Goal: Task Accomplishment & Management: Complete application form

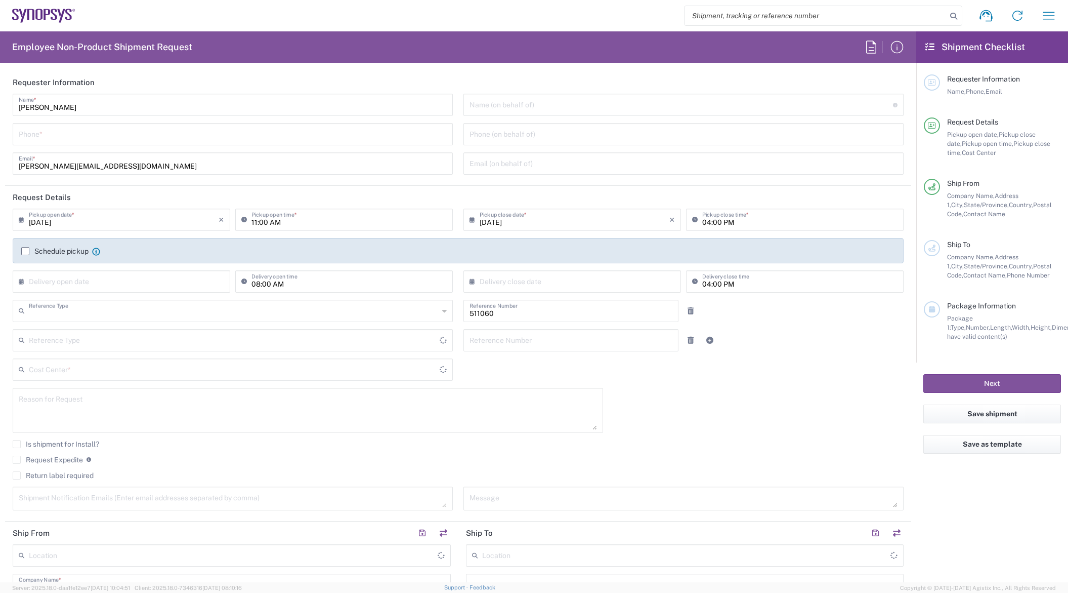
type input "Department"
type input "Delivered at Place"
type input "US01, SDG, HAPS, HW 511060"
type input "[GEOGRAPHIC_DATA]"
type input "[US_STATE]"
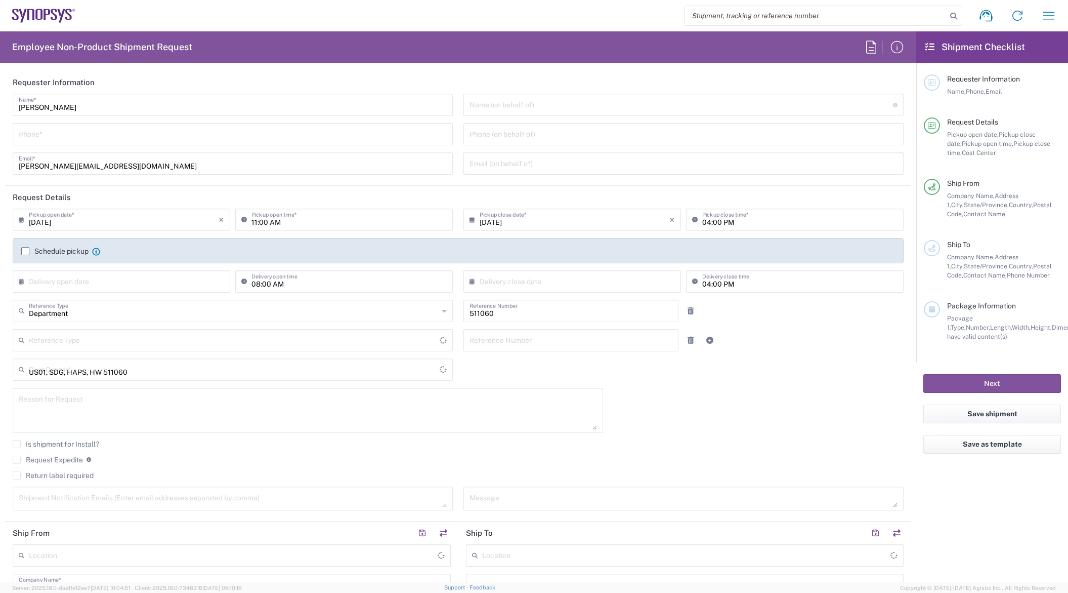
type input "[GEOGRAPHIC_DATA]"
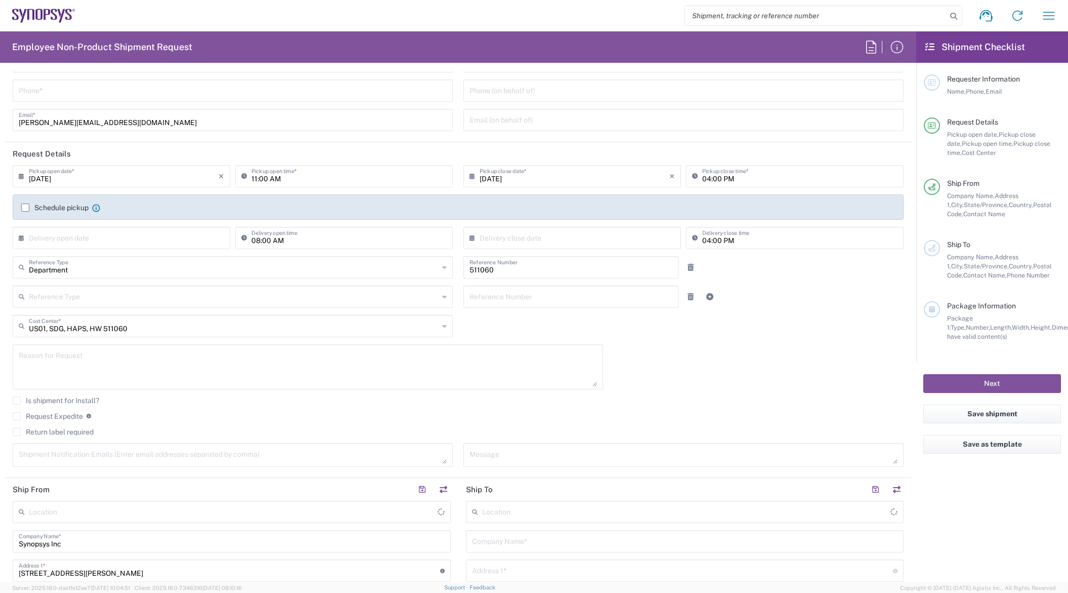
type input "La Jolla US2D"
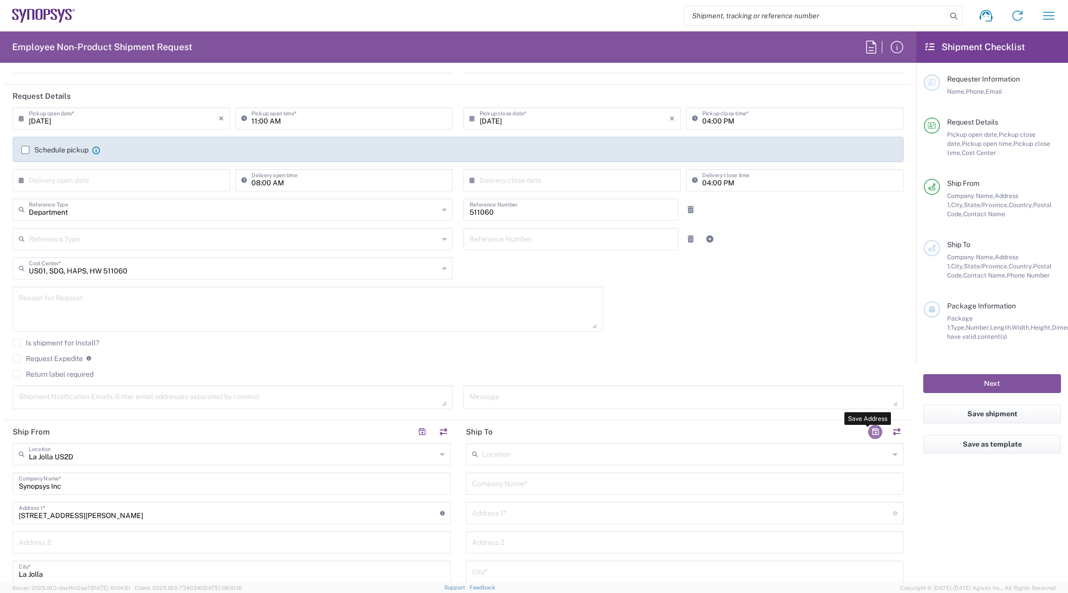
click at [869, 432] on button "button" at bounding box center [875, 432] width 14 height 14
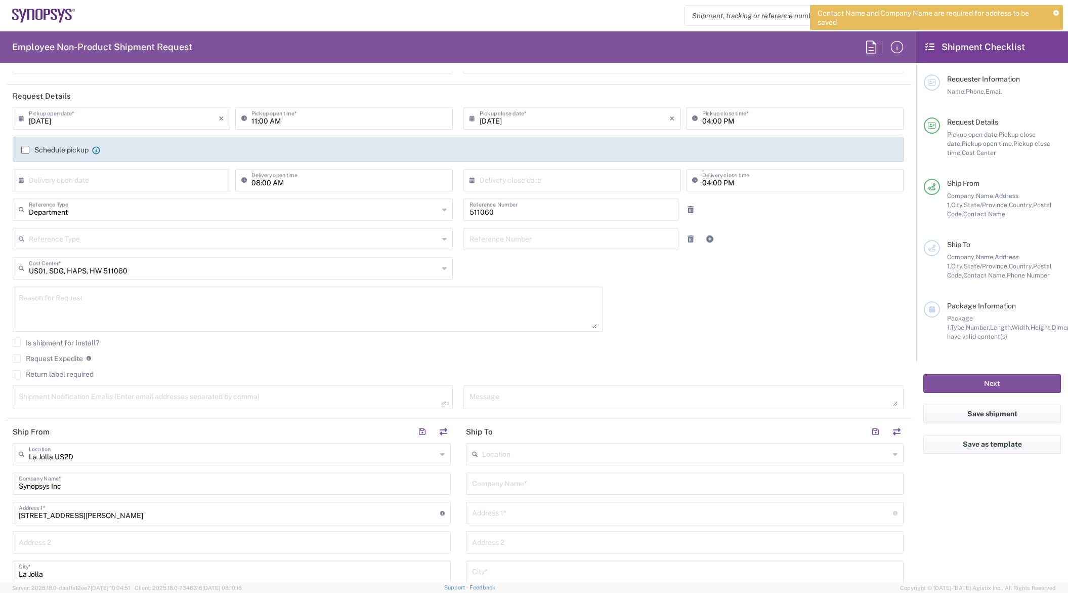
drag, startPoint x: 1053, startPoint y: 14, endPoint x: 1011, endPoint y: 64, distance: 65.4
click at [1054, 14] on icon at bounding box center [1056, 14] width 6 height 6
click at [705, 295] on div "[DATE] × Pickup open date * Cancel Apply 11:00 AM Pickup open time * [DATE] × P…" at bounding box center [459, 261] width 902 height 309
click at [525, 452] on input "text" at bounding box center [686, 453] width 408 height 18
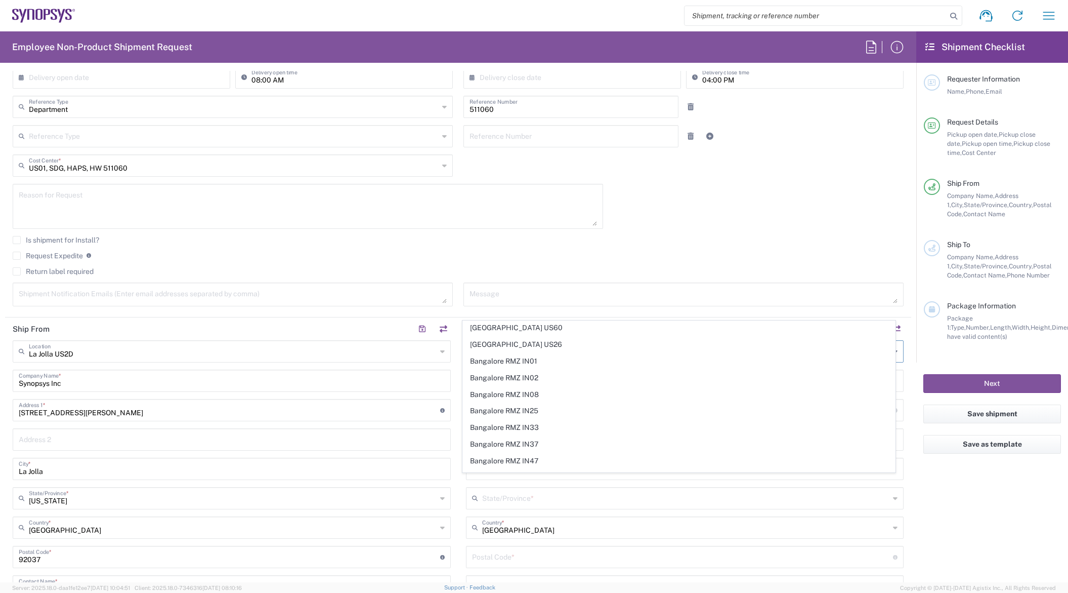
scroll to position [253, 0]
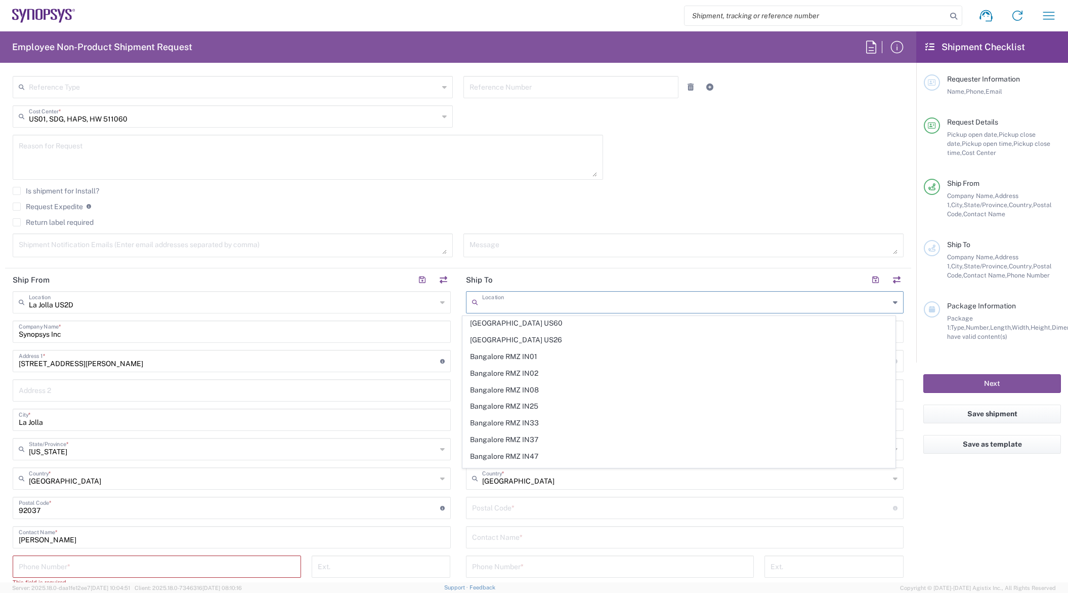
click at [705, 194] on agx-checkbox-control "Is shipment for Install?" at bounding box center [458, 191] width 891 height 8
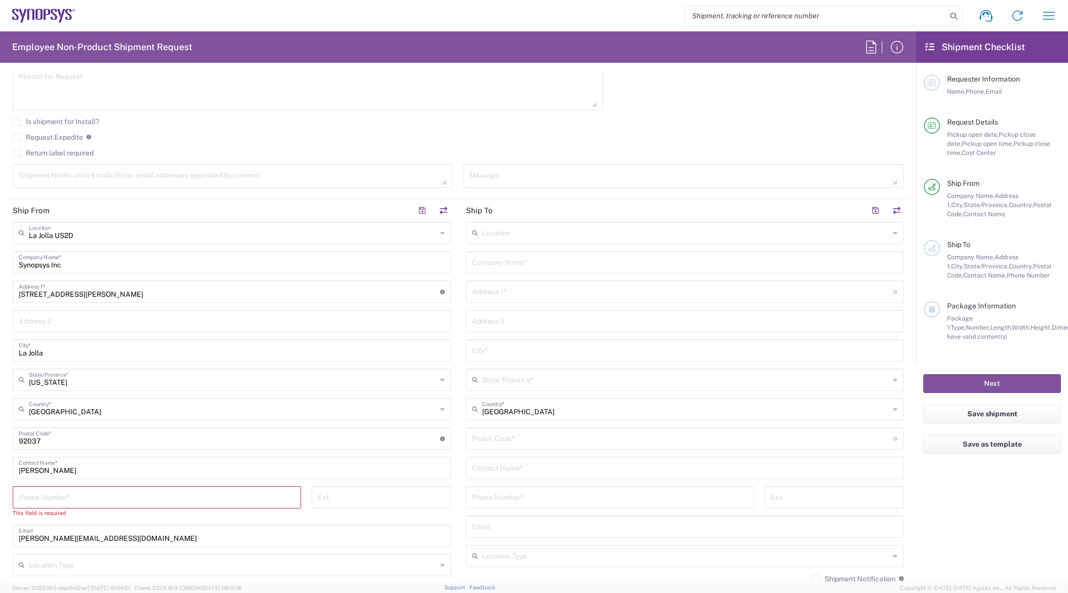
scroll to position [354, 0]
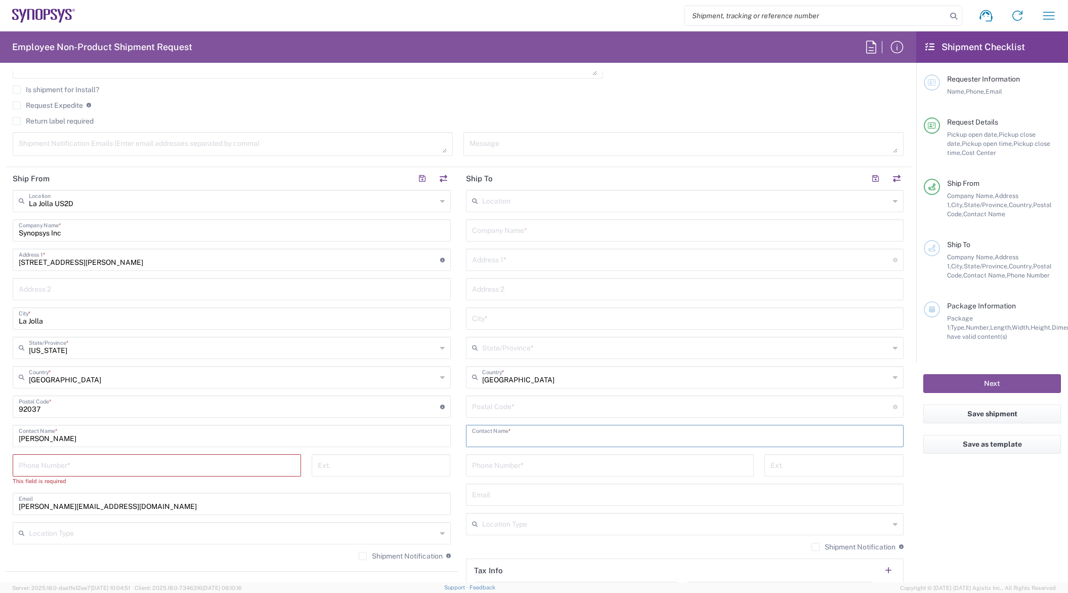
click at [557, 439] on input "text" at bounding box center [685, 435] width 426 height 18
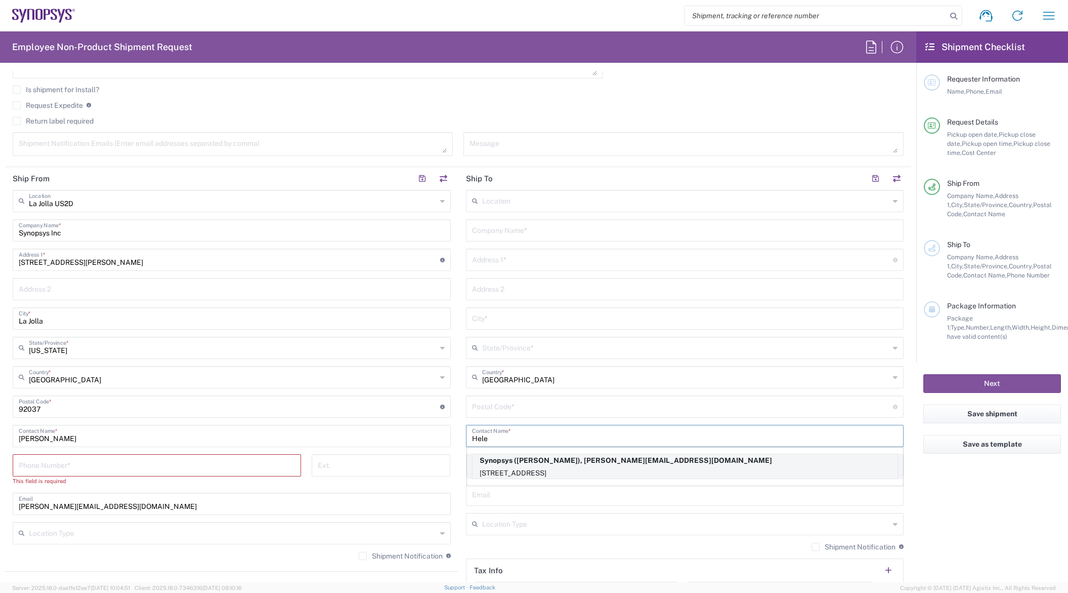
type input "Hele"
click at [553, 471] on p "[STREET_ADDRESS]" at bounding box center [685, 473] width 425 height 13
type input "Synopsys"
type input "[STREET_ADDRESS]"
type input "Rungis"
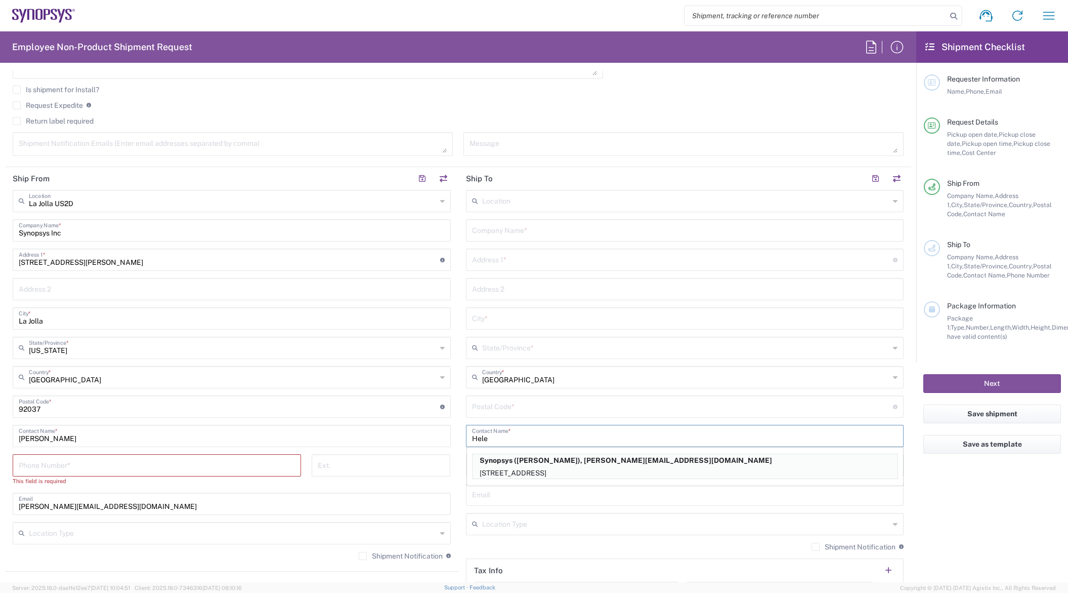
type input "[GEOGRAPHIC_DATA]"
type input "94150"
type input "[PERSON_NAME]"
type input "624826486"
type input "[EMAIL_ADDRESS][DOMAIN_NAME]"
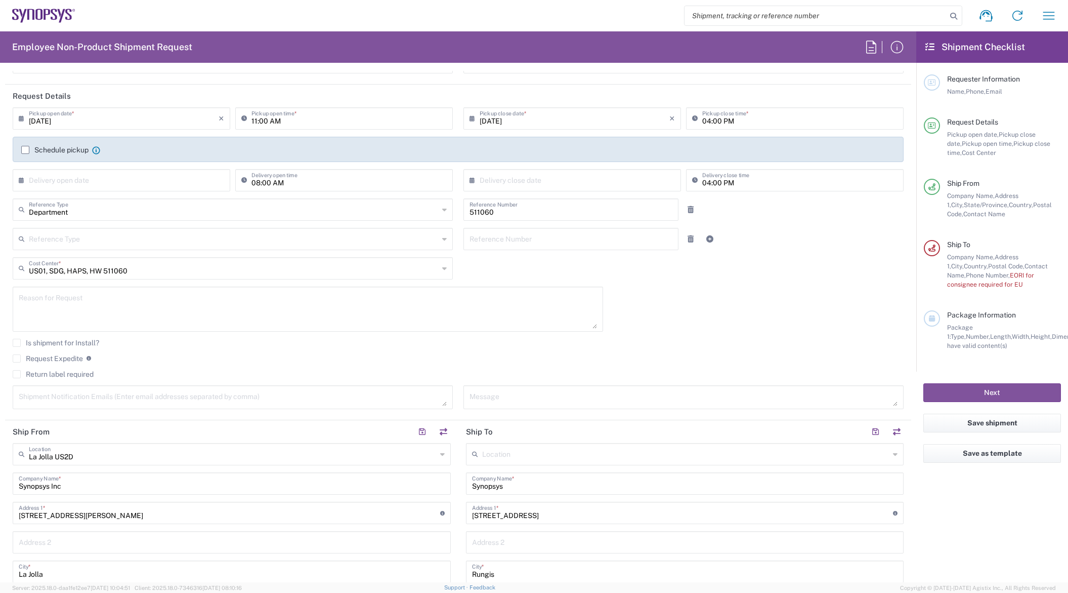
scroll to position [0, 0]
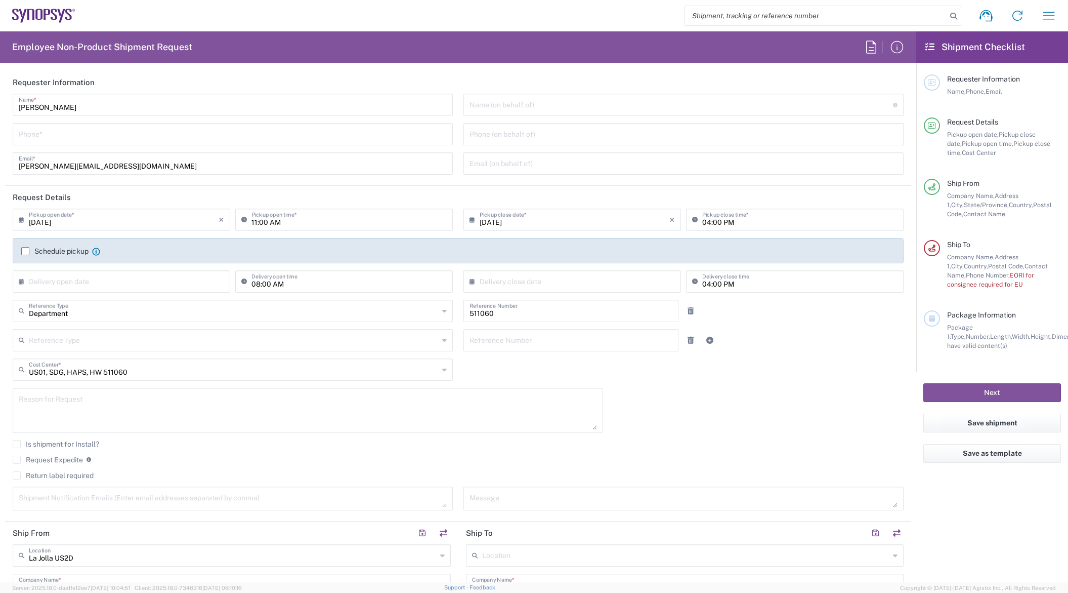
click at [78, 133] on input "tel" at bounding box center [233, 133] width 428 height 18
type input "6199877302"
type input "TIN"
type input "Your Packaging"
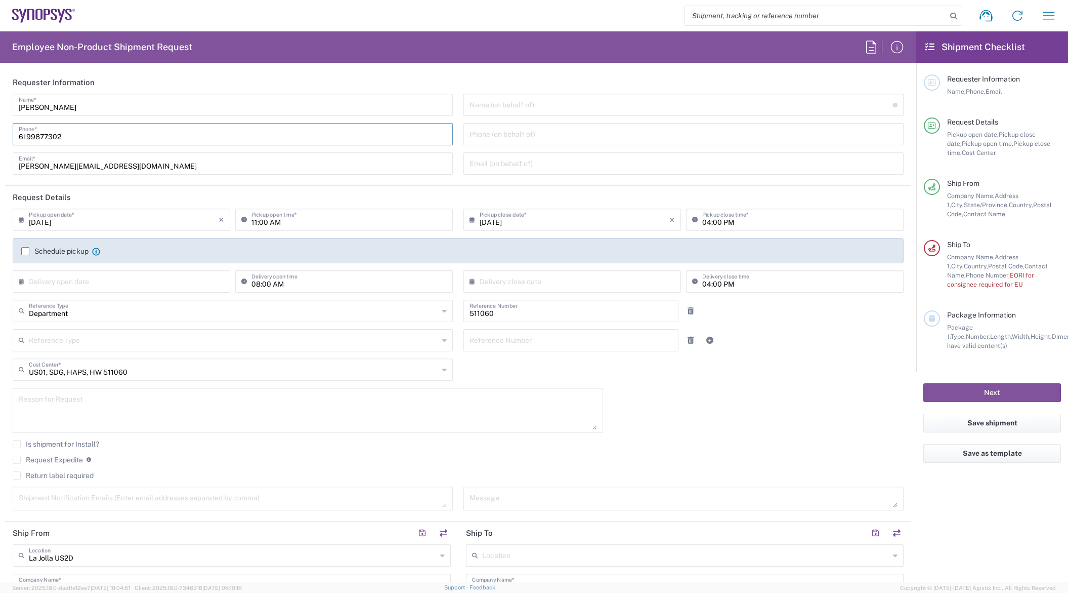
type input "1"
type input "34.5"
type input "23"
type input "13.5"
type input "51"
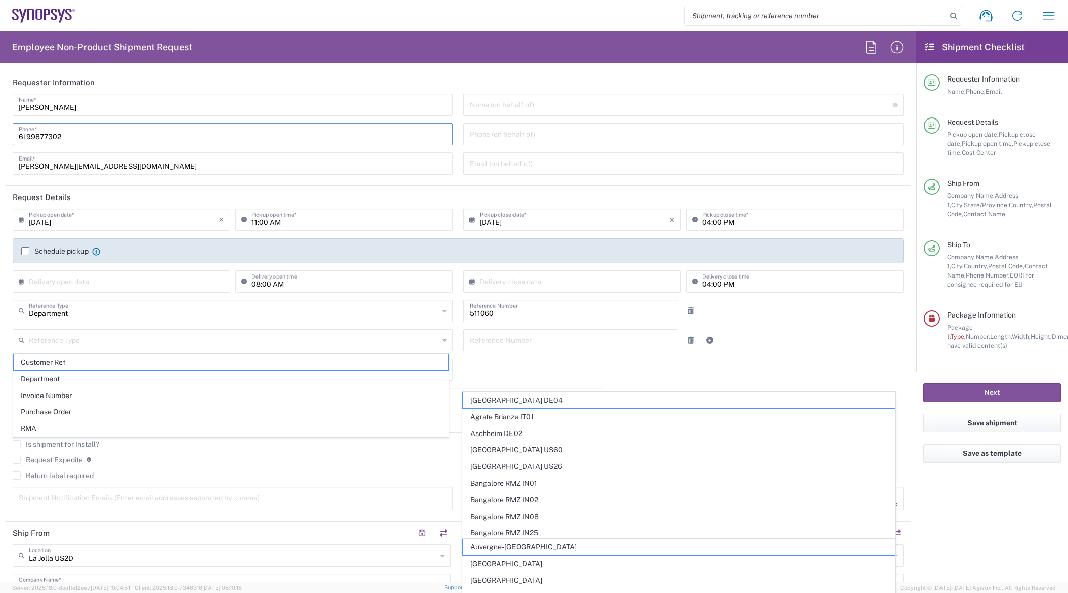
click at [249, 165] on input "[PERSON_NAME][EMAIL_ADDRESS][DOMAIN_NAME]" at bounding box center [233, 163] width 428 height 18
click at [153, 187] on header "Request Details" at bounding box center [458, 197] width 906 height 23
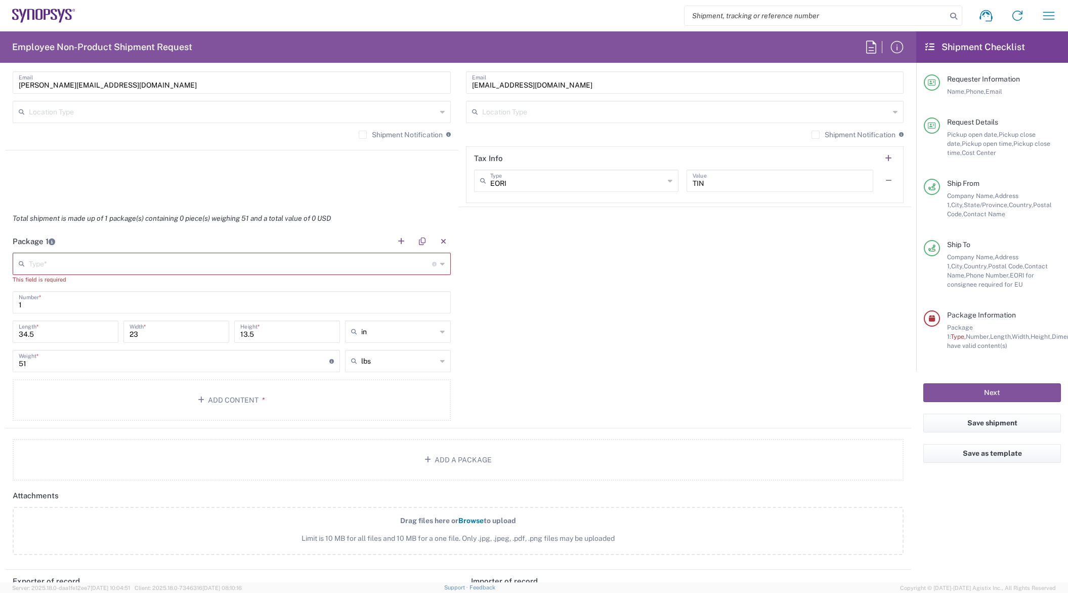
scroll to position [810, 0]
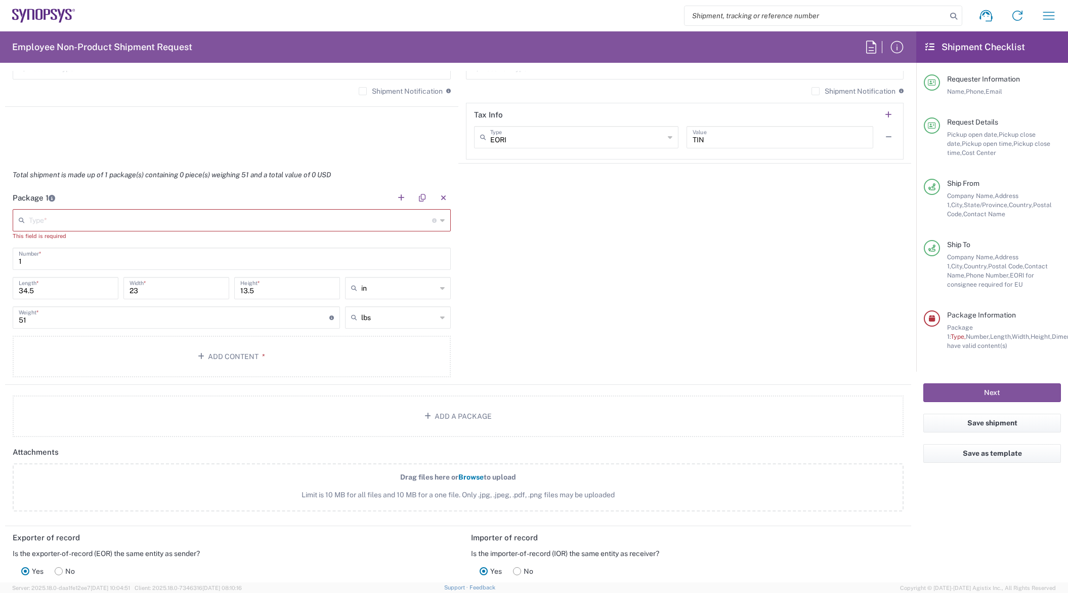
click at [440, 222] on icon at bounding box center [442, 220] width 5 height 16
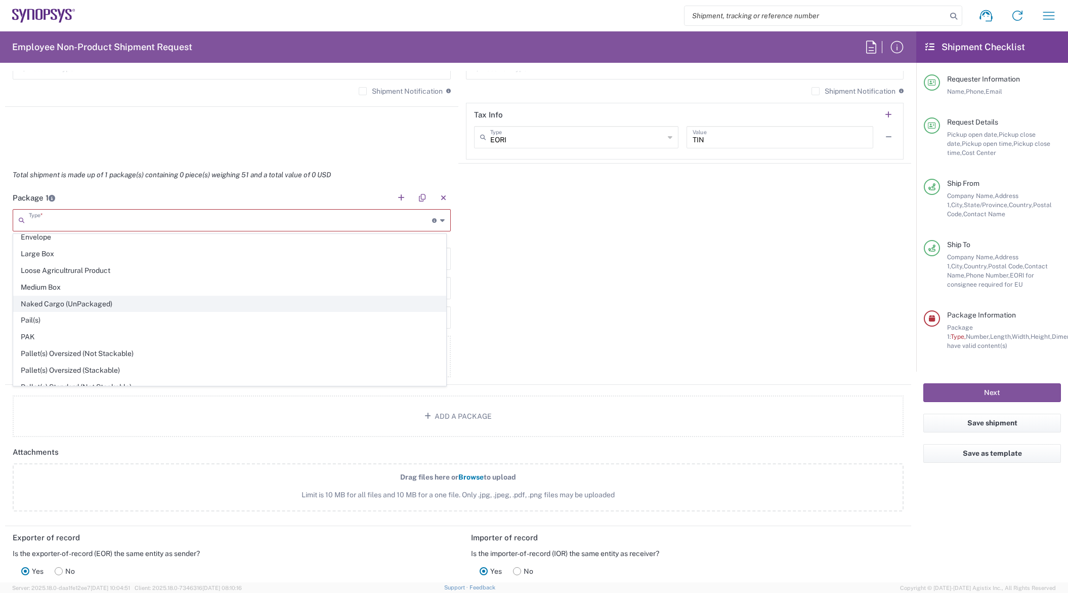
scroll to position [479, 0]
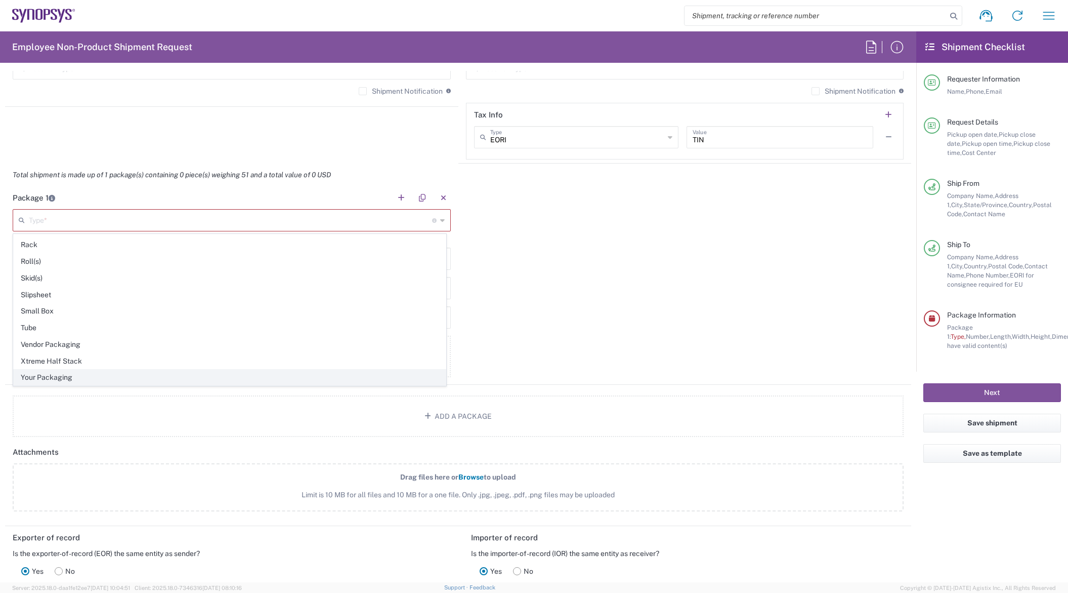
click at [57, 376] on span "Your Packaging" at bounding box center [230, 377] width 432 height 16
type input "Your Packaging"
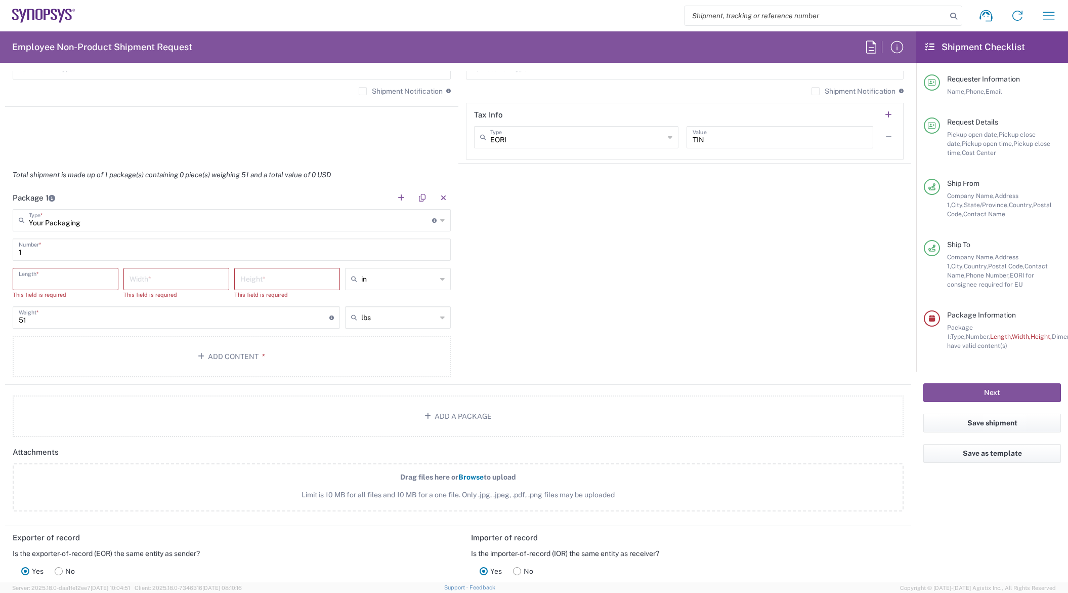
click at [98, 279] on input "number" at bounding box center [66, 278] width 94 height 18
click at [186, 281] on input "number" at bounding box center [177, 278] width 94 height 18
click at [274, 285] on input "number" at bounding box center [287, 278] width 94 height 18
type input "13"
click at [161, 282] on input "number" at bounding box center [177, 278] width 94 height 18
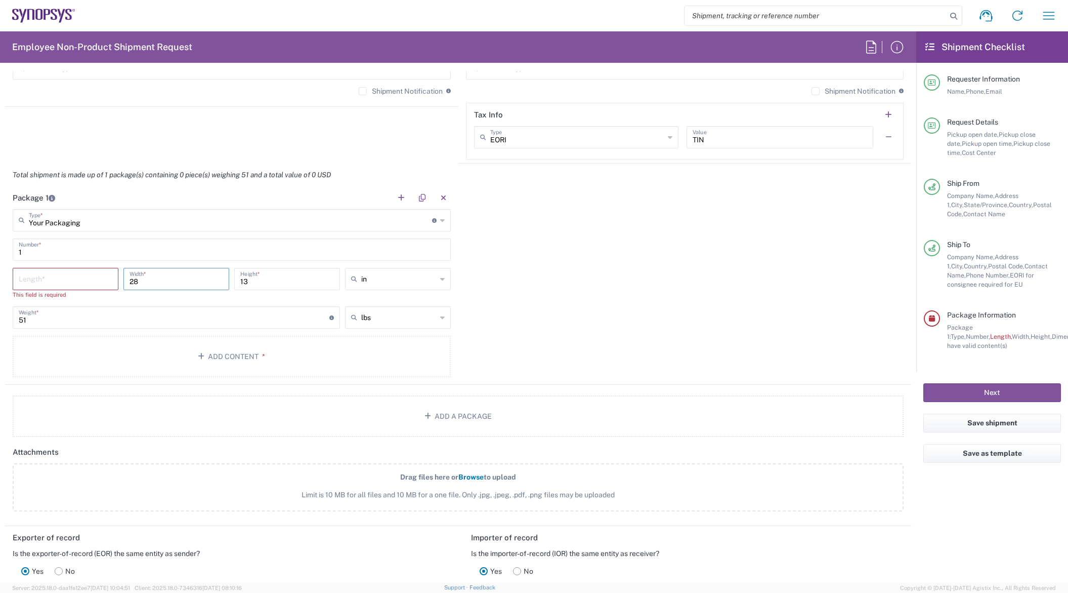
type input "28"
click at [99, 278] on input "number" at bounding box center [66, 278] width 94 height 18
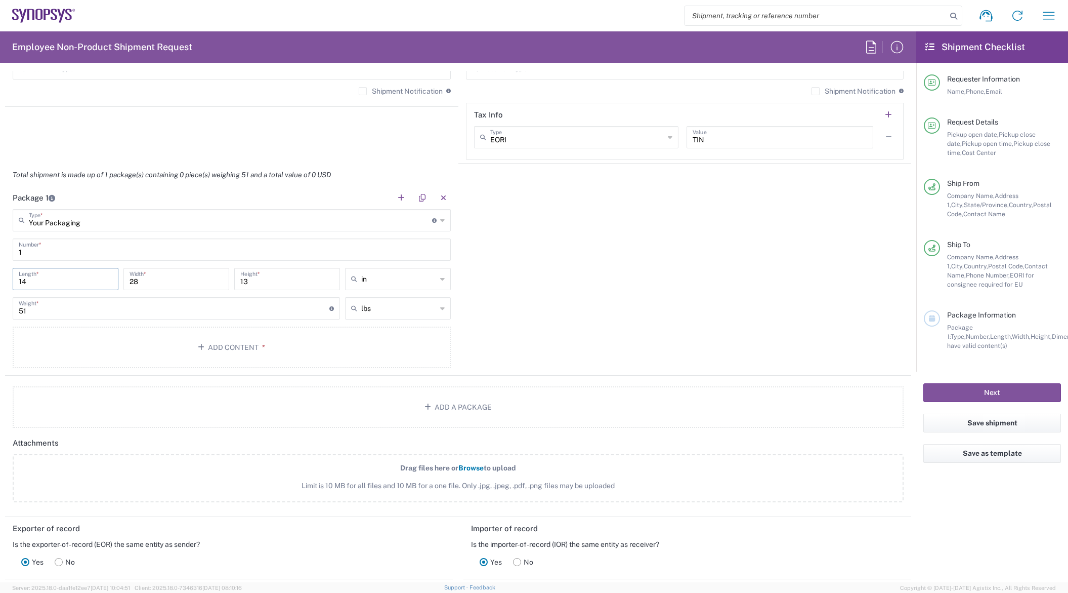
type input "14"
click at [585, 293] on div "Package 1 Your Packaging Type * Material used to package goods Bale(s) Basket(s…" at bounding box center [458, 280] width 906 height 189
click at [156, 312] on input "51" at bounding box center [174, 308] width 311 height 18
drag, startPoint x: 119, startPoint y: 312, endPoint x: 4, endPoint y: 320, distance: 115.6
click at [4, 320] on form "Requester Information [PERSON_NAME] Name * [PHONE_NUMBER] Phone * [PERSON_NAME]…" at bounding box center [458, 326] width 916 height 511
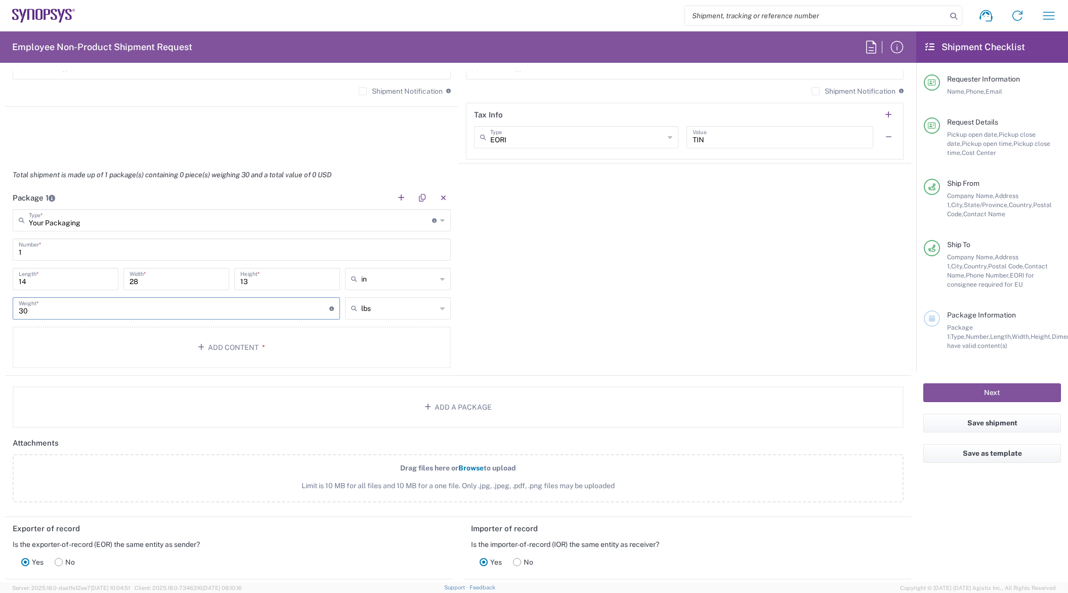
type input "30"
click at [685, 318] on div "Package 1 Your Packaging Type * Material used to package goods Bale(s) Basket(s…" at bounding box center [458, 280] width 906 height 189
click at [268, 348] on button "Add Content *" at bounding box center [232, 346] width 438 height 41
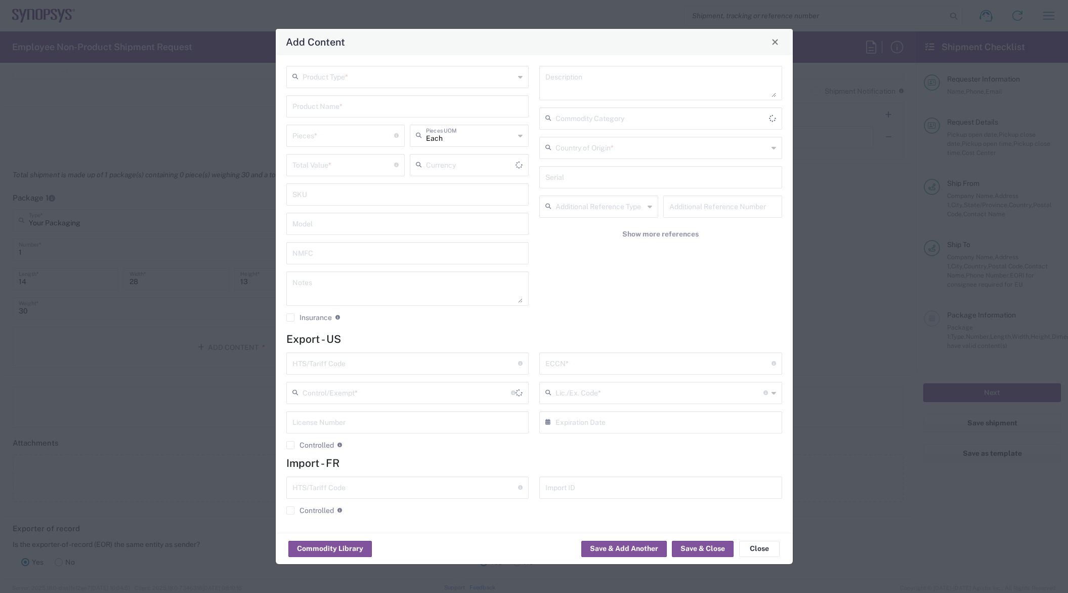
type input "US Dollar"
click at [521, 79] on icon at bounding box center [520, 77] width 5 height 16
click at [364, 116] on span "General Commodity" at bounding box center [407, 115] width 241 height 16
type input "General Commodity"
click at [380, 109] on input "text" at bounding box center [407, 106] width 231 height 18
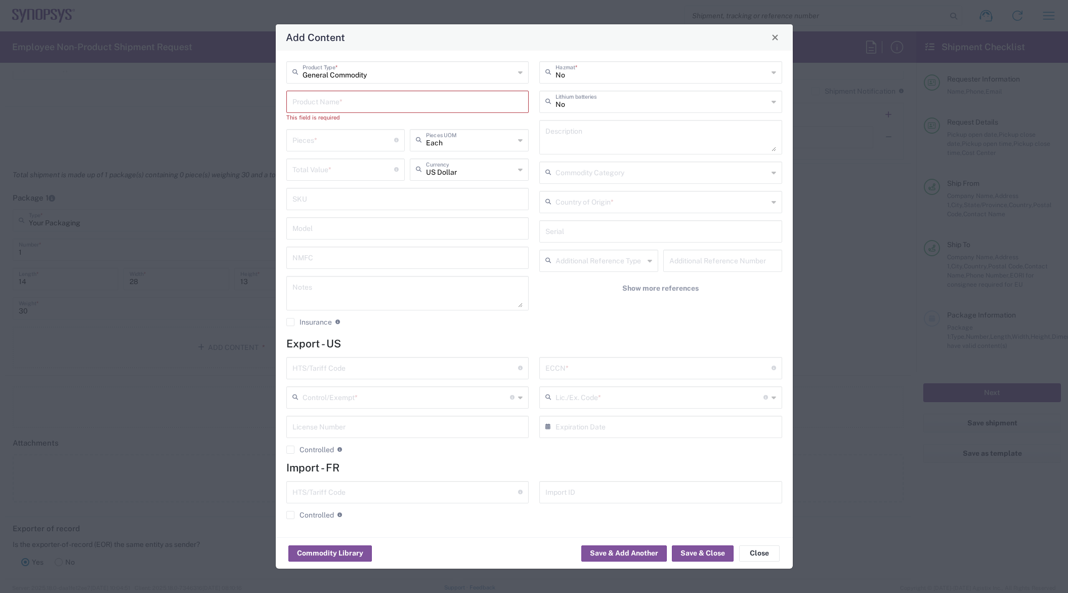
click at [349, 107] on input "text" at bounding box center [407, 101] width 231 height 18
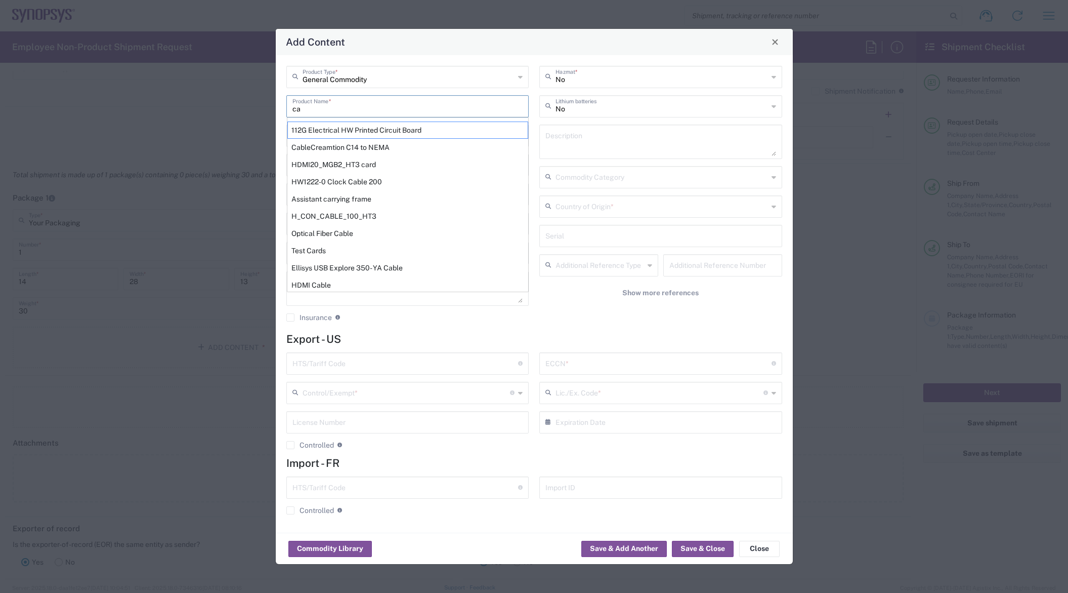
type input "c"
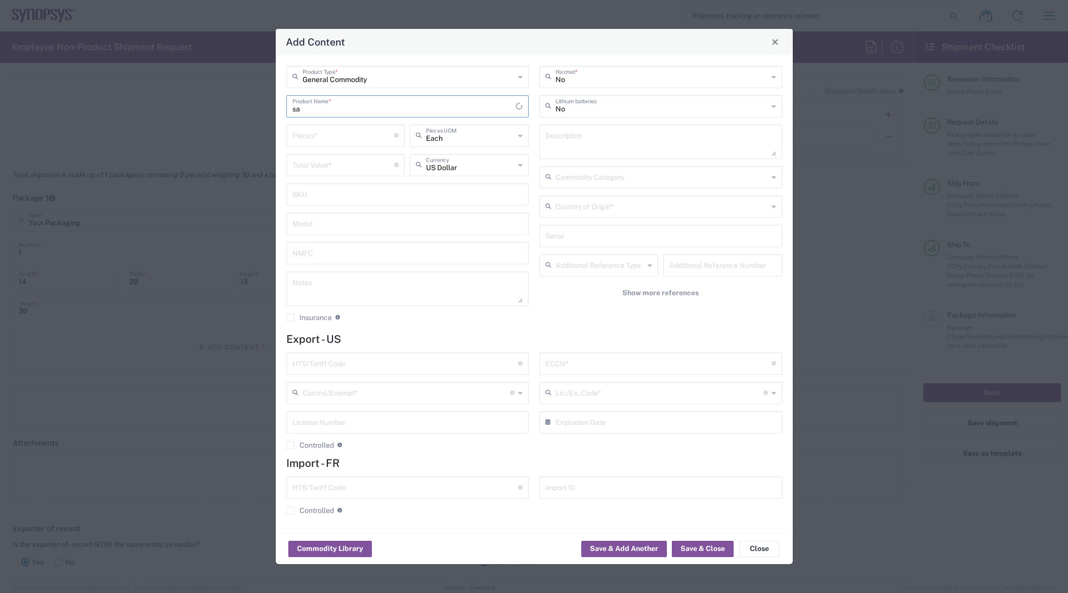
type input "s"
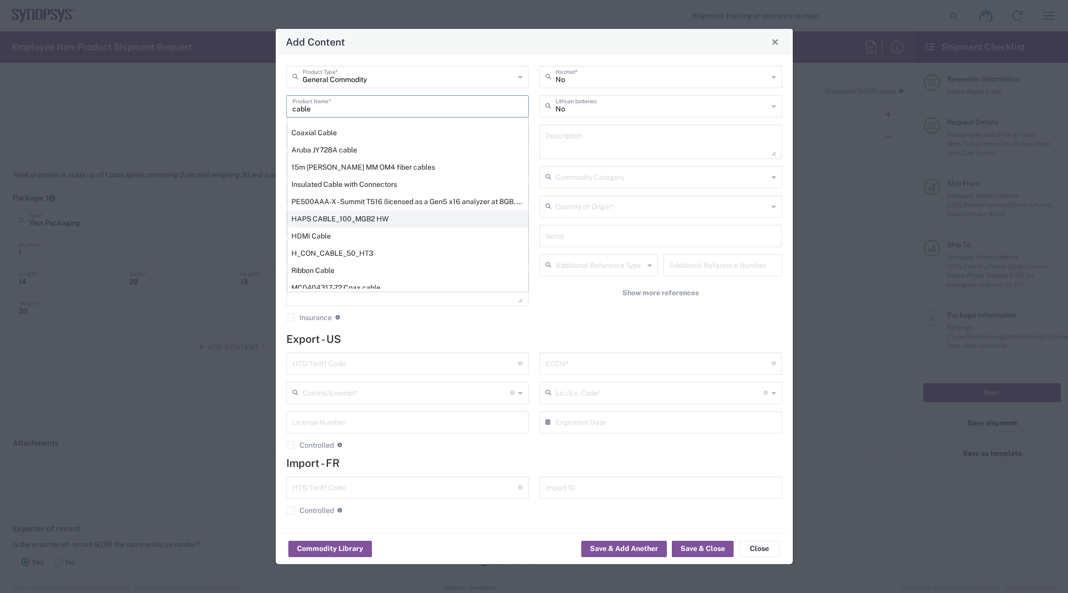
scroll to position [178, 0]
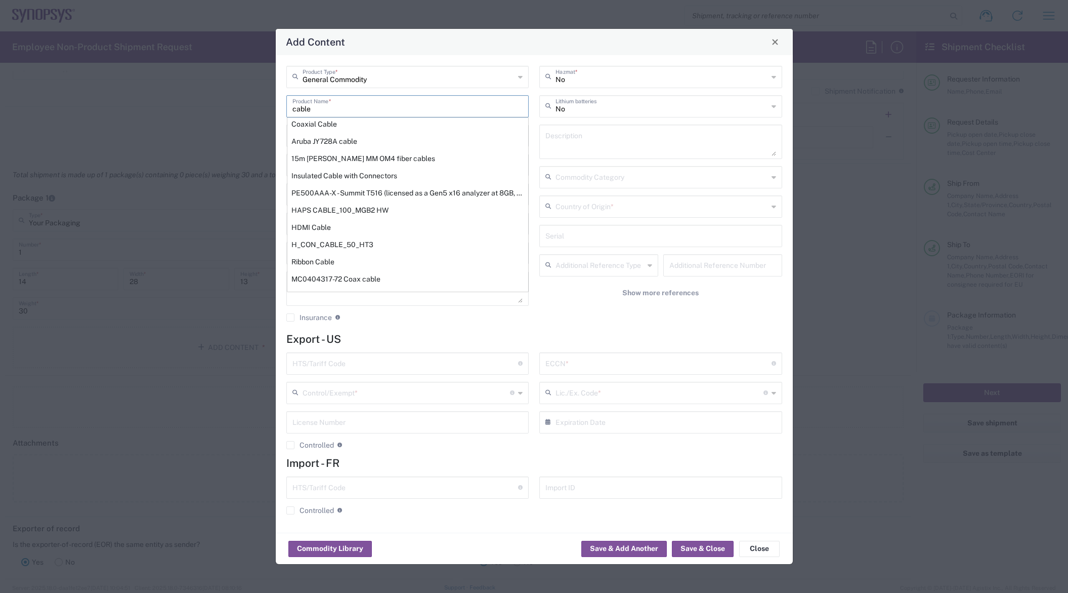
drag, startPoint x: 359, startPoint y: 108, endPoint x: 280, endPoint y: 108, distance: 79.4
click at [280, 108] on div "General Commodity Product Type * cable Product Name * CableCreamtion C14 to NEM…" at bounding box center [534, 293] width 517 height 477
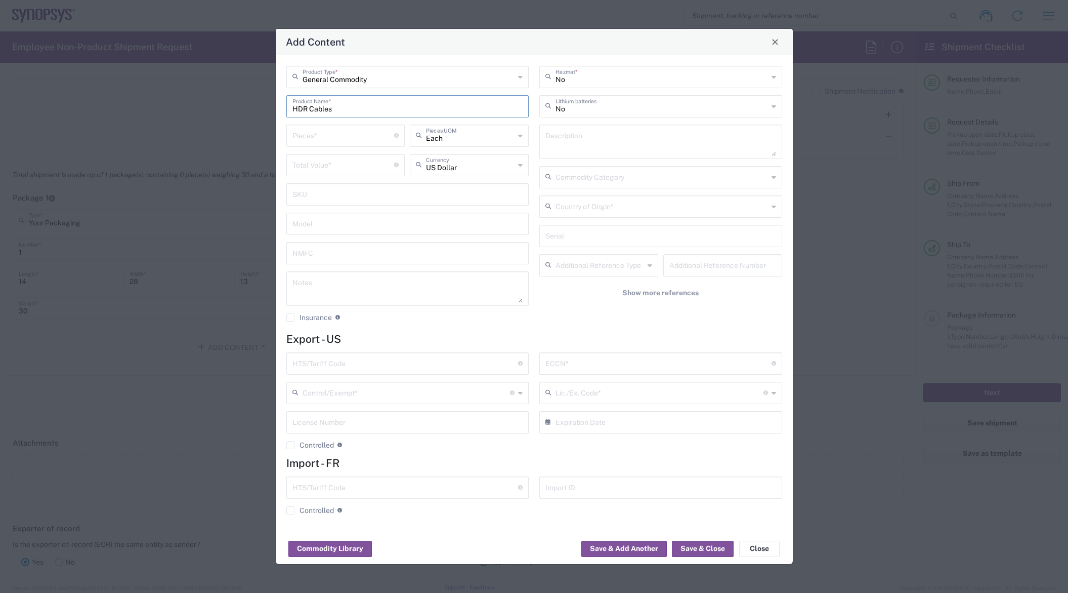
drag, startPoint x: 99, startPoint y: 398, endPoint x: 85, endPoint y: 379, distance: 23.5
click at [99, 397] on div "Add Content General Commodity Product Type * HDR Cables Product Name * Pieces *…" at bounding box center [534, 296] width 1068 height 593
drag, startPoint x: 357, startPoint y: 104, endPoint x: 239, endPoint y: 106, distance: 117.9
click at [239, 106] on div "Add Content General Commodity Product Type * HDR Cables Product Name * Pieces *…" at bounding box center [534, 296] width 1068 height 593
paste input "C3, Cable Assembly"
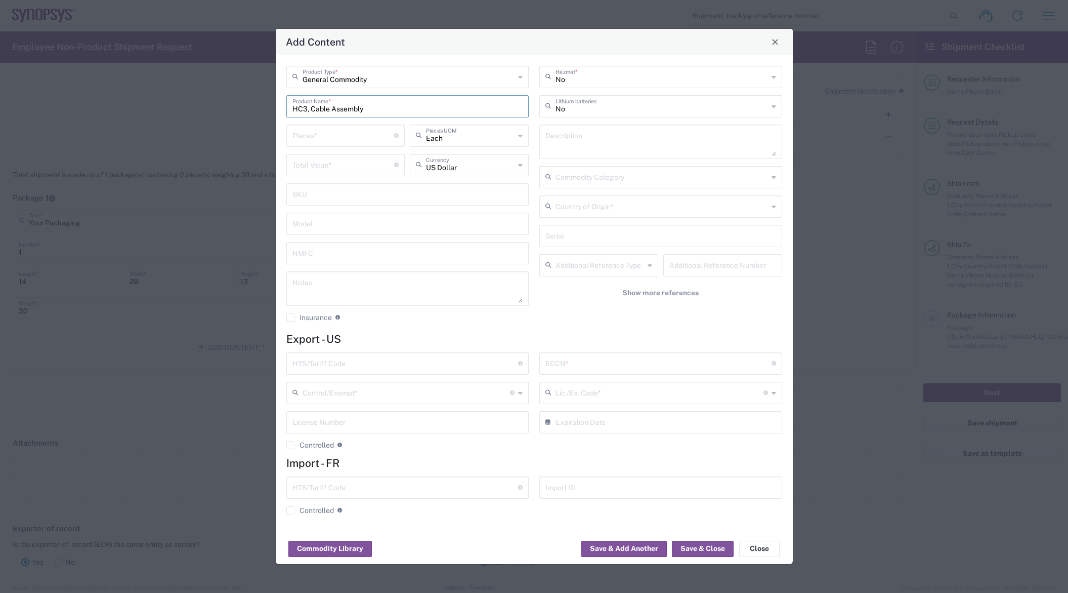
type input "HC3, Cable Assembly"
click at [367, 138] on input "number" at bounding box center [343, 135] width 102 height 18
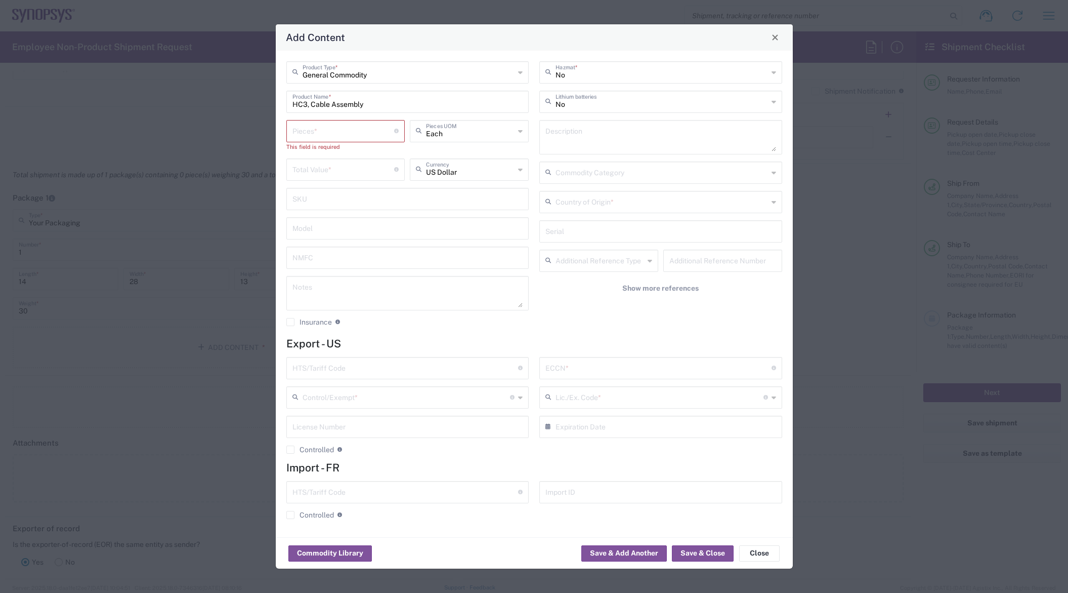
click at [351, 132] on input "number" at bounding box center [343, 130] width 102 height 18
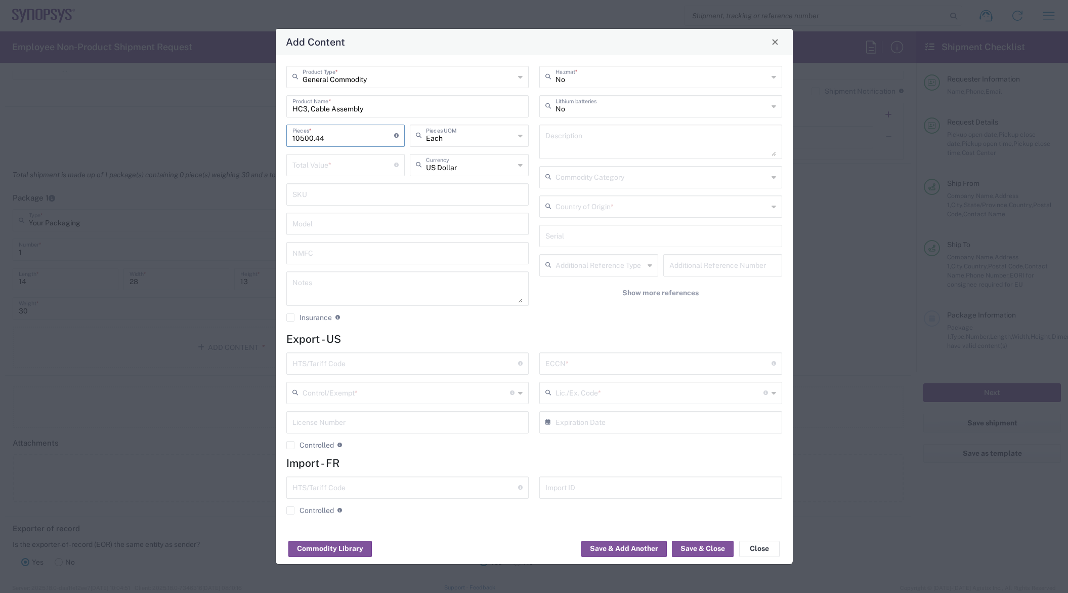
type input "10500.44"
click at [365, 165] on input "number" at bounding box center [343, 164] width 102 height 18
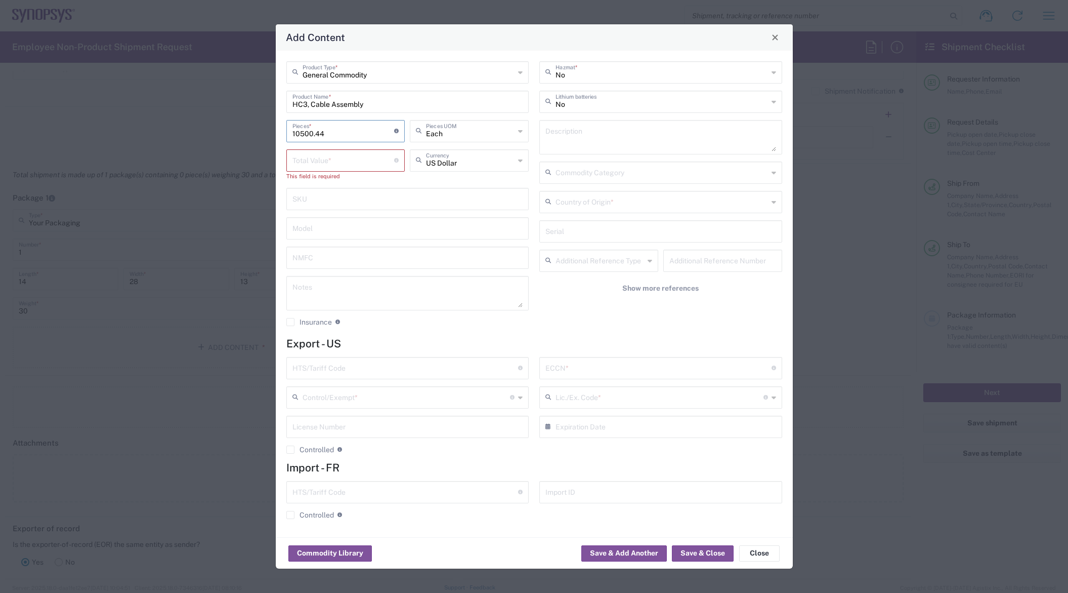
drag, startPoint x: 347, startPoint y: 137, endPoint x: 280, endPoint y: 136, distance: 67.3
click at [280, 136] on div "General Commodity Product Type * HC3, Cable Assembly Product Name * 10500.44 Pi…" at bounding box center [534, 294] width 517 height 486
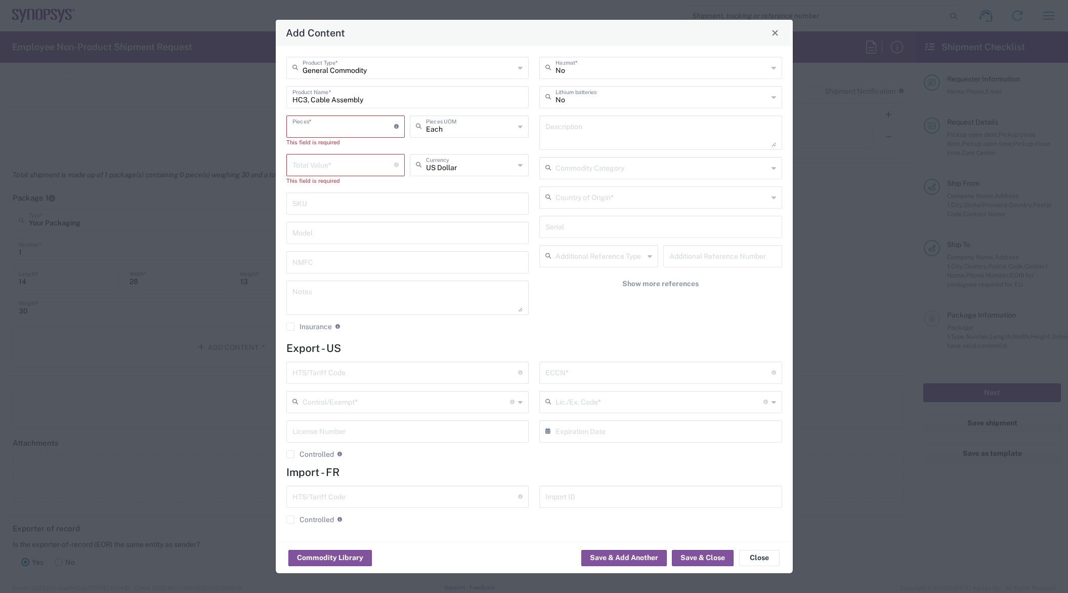
click at [322, 157] on input "number" at bounding box center [343, 164] width 102 height 18
paste input "10500.44"
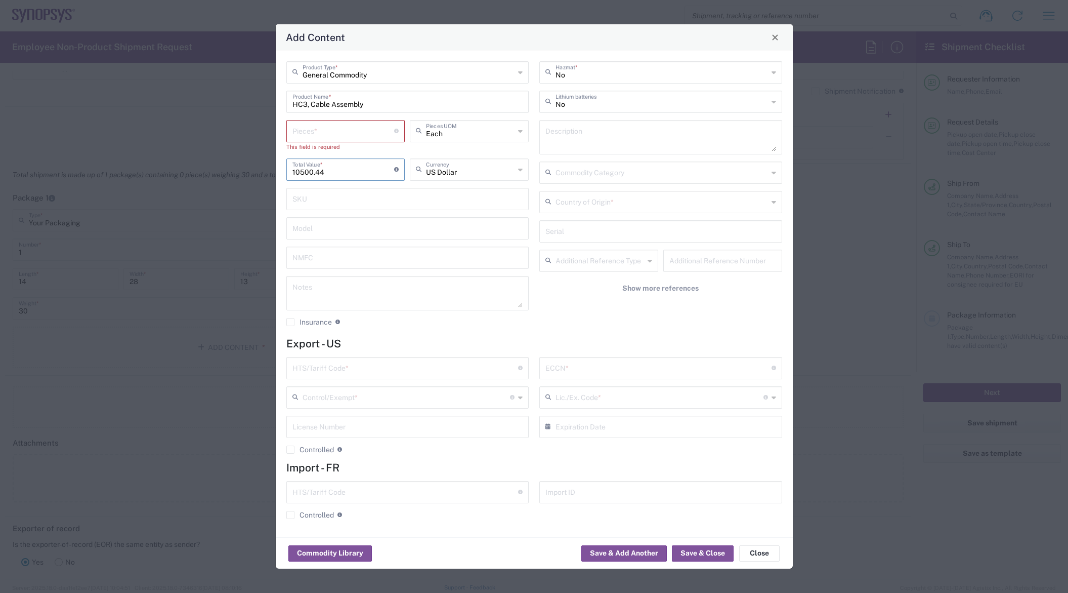
type input "10500.44"
click at [330, 133] on input "number" at bounding box center [343, 130] width 102 height 18
type input "3"
type input "31501.32"
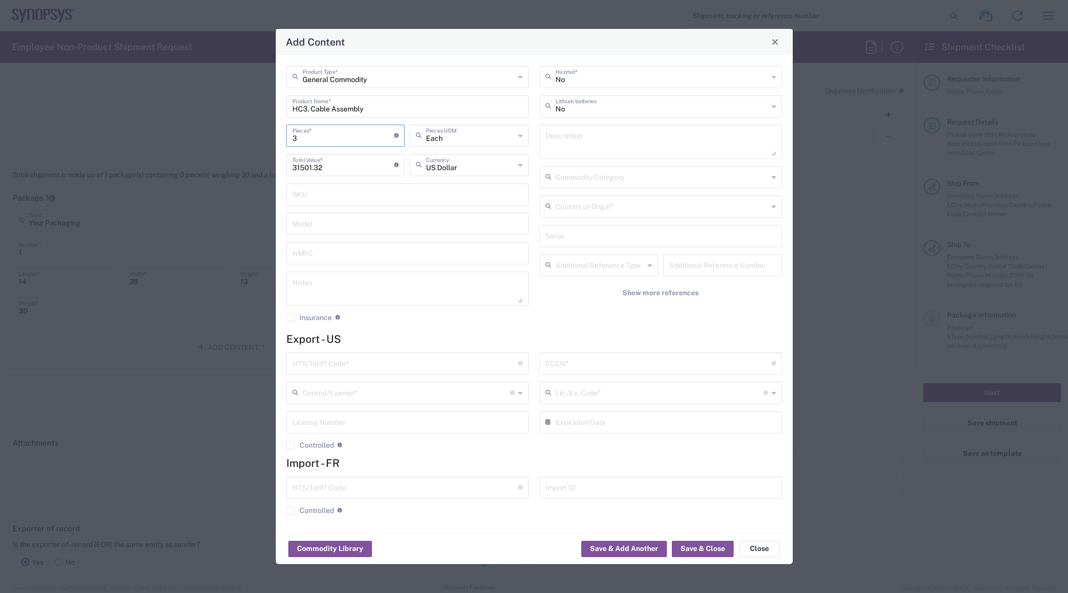
type input "36"
type input "378015.84"
type input "36"
click at [689, 50] on div "Add Content" at bounding box center [534, 42] width 517 height 26
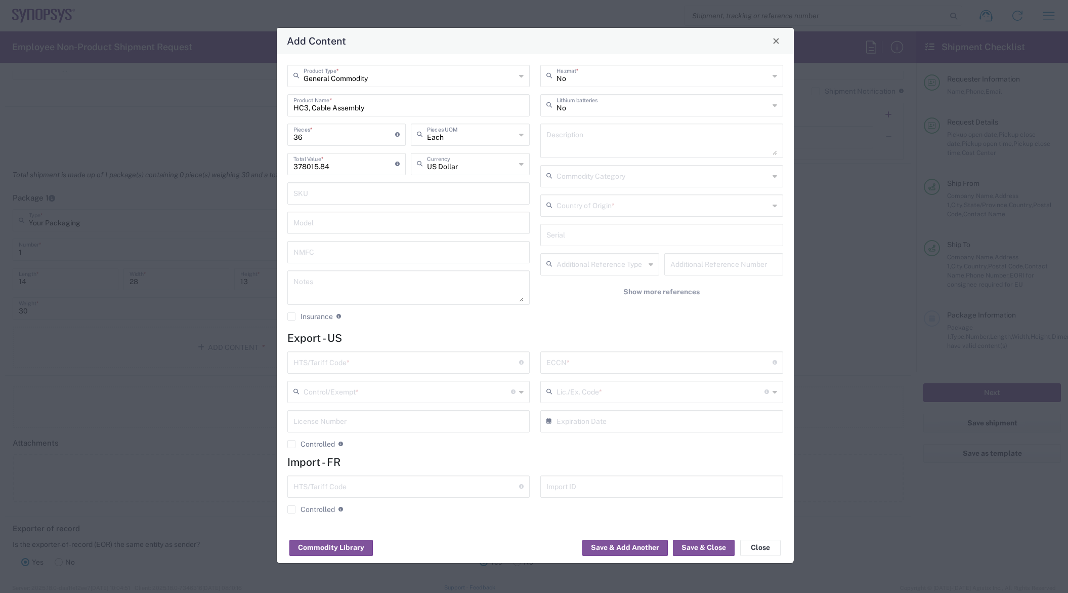
click at [320, 365] on input "text" at bounding box center [406, 362] width 226 height 18
type input "8544.20.0000"
click at [558, 359] on input "text" at bounding box center [659, 362] width 226 height 18
type input "E"
type input "EAR99"
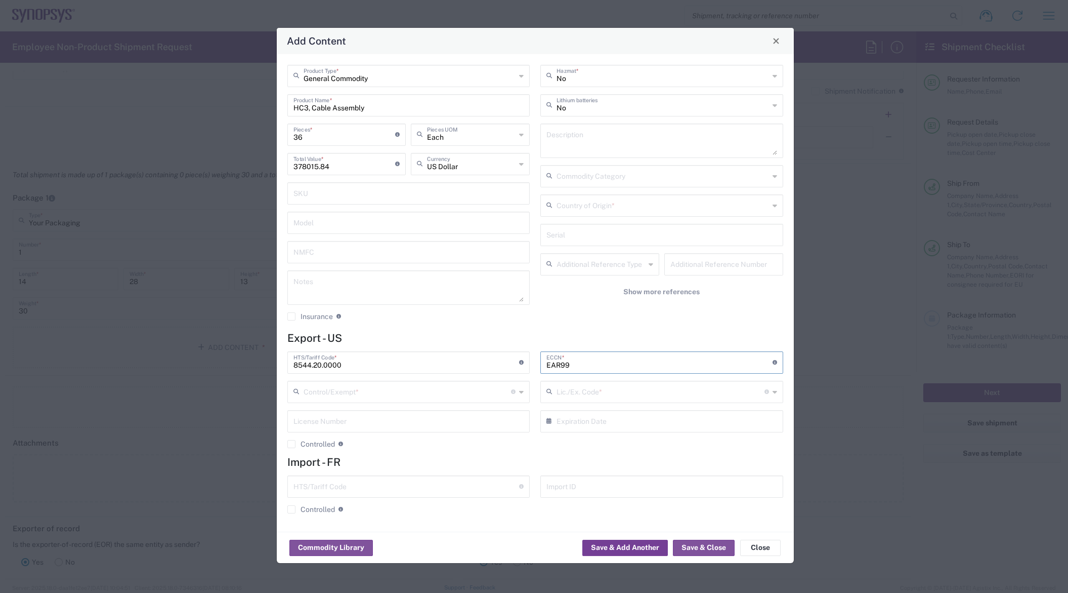
click at [637, 551] on button "Save & Add Another" at bounding box center [625, 547] width 86 height 16
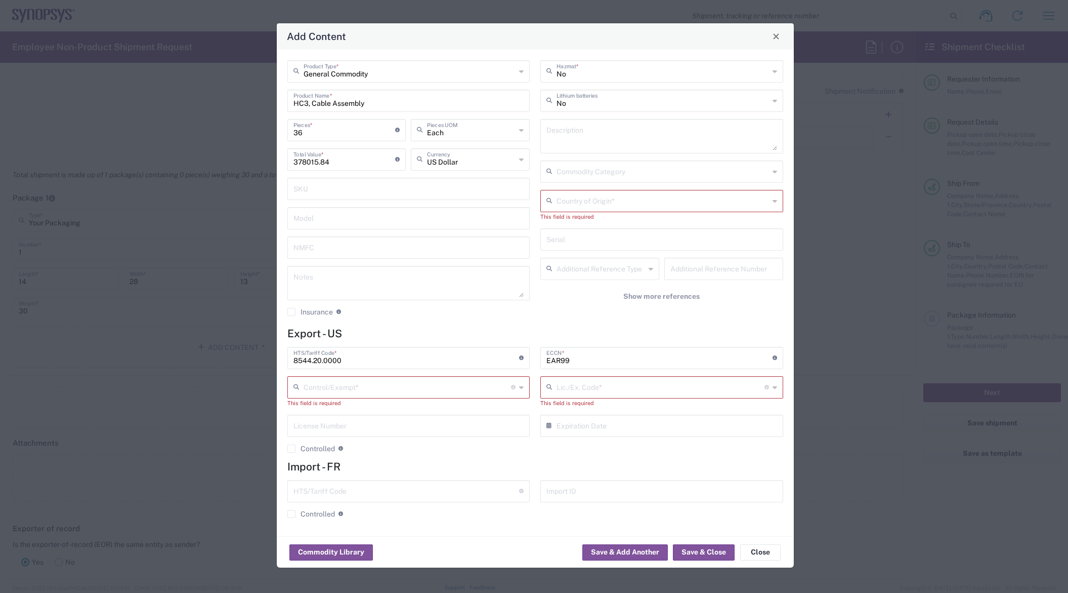
click at [636, 205] on input "text" at bounding box center [663, 200] width 213 height 18
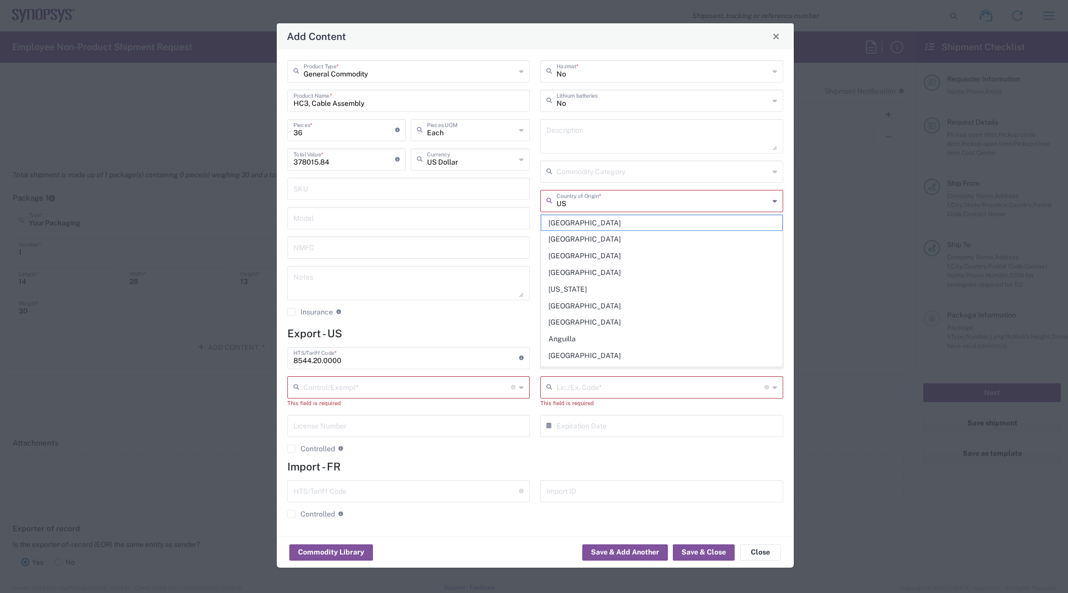
type input "[GEOGRAPHIC_DATA]"
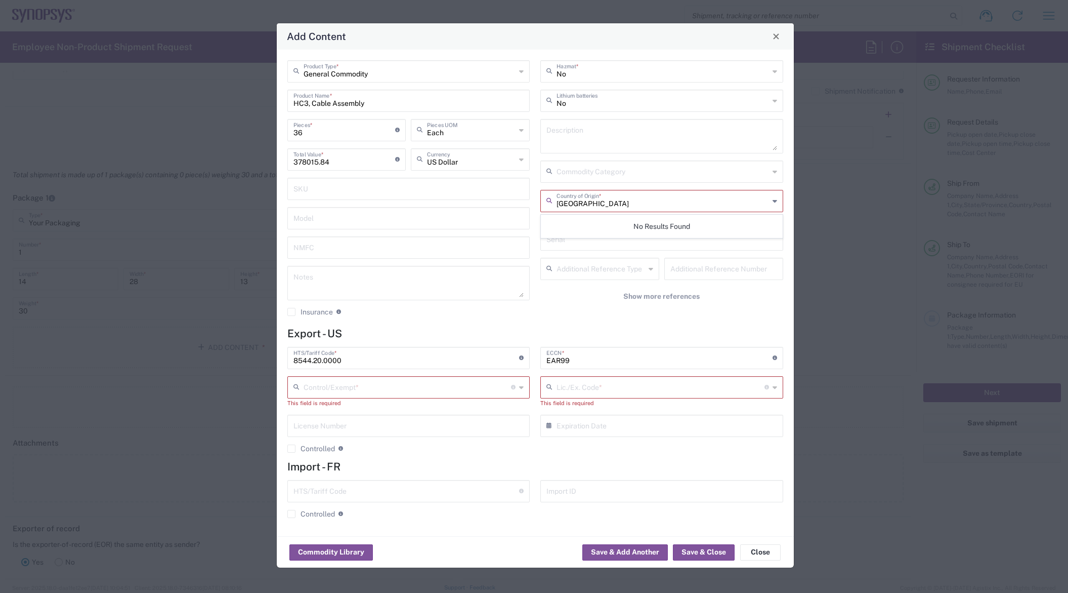
click at [613, 200] on input "[GEOGRAPHIC_DATA]" at bounding box center [663, 200] width 213 height 18
drag, startPoint x: 598, startPoint y: 203, endPoint x: 538, endPoint y: 205, distance: 59.7
click at [538, 205] on div "No Hazmat * No Lithium batteries Description Commodity Category USA Country of …" at bounding box center [661, 191] width 253 height 263
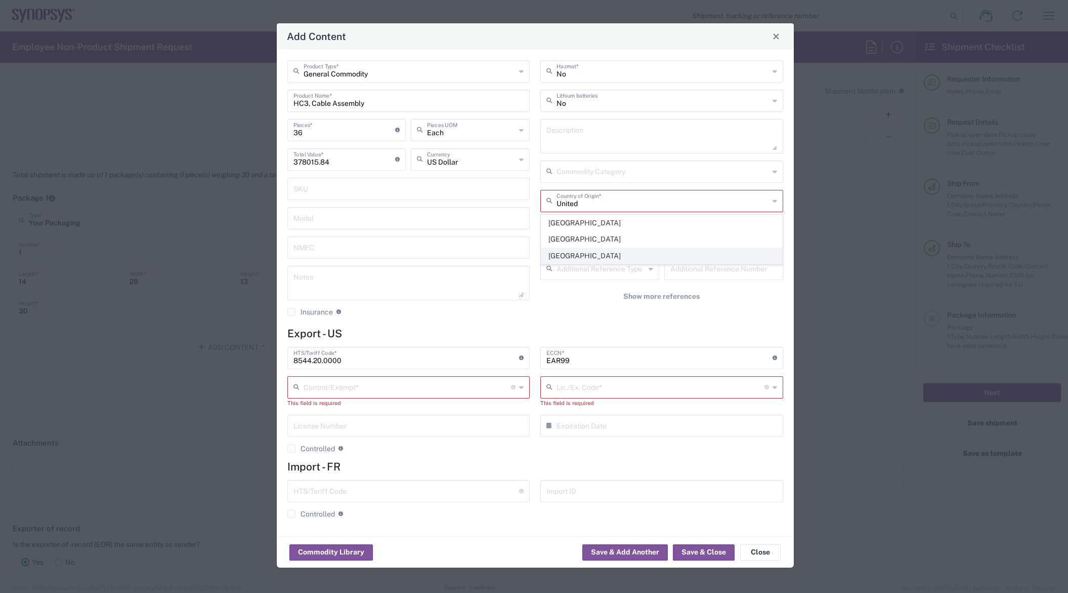
click at [573, 253] on span "[GEOGRAPHIC_DATA]" at bounding box center [661, 256] width 241 height 16
type input "[GEOGRAPHIC_DATA]"
click at [378, 393] on input "text" at bounding box center [408, 386] width 208 height 18
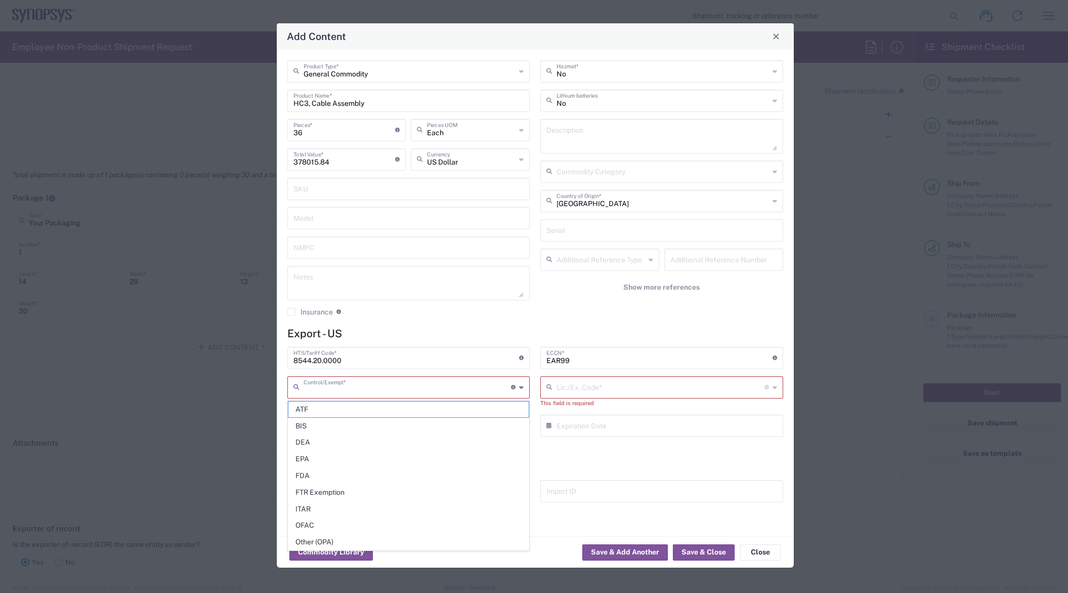
click at [379, 388] on input "text" at bounding box center [408, 386] width 208 height 18
click at [755, 303] on div "No Hazmat * No Lithium batteries Description Commodity Category United States C…" at bounding box center [661, 191] width 253 height 263
click at [524, 388] on icon at bounding box center [521, 387] width 5 height 16
click at [509, 310] on agx-checkbox-control "Insurance Check this box to request insurance" at bounding box center [408, 311] width 243 height 9
click at [776, 387] on icon at bounding box center [775, 387] width 5 height 16
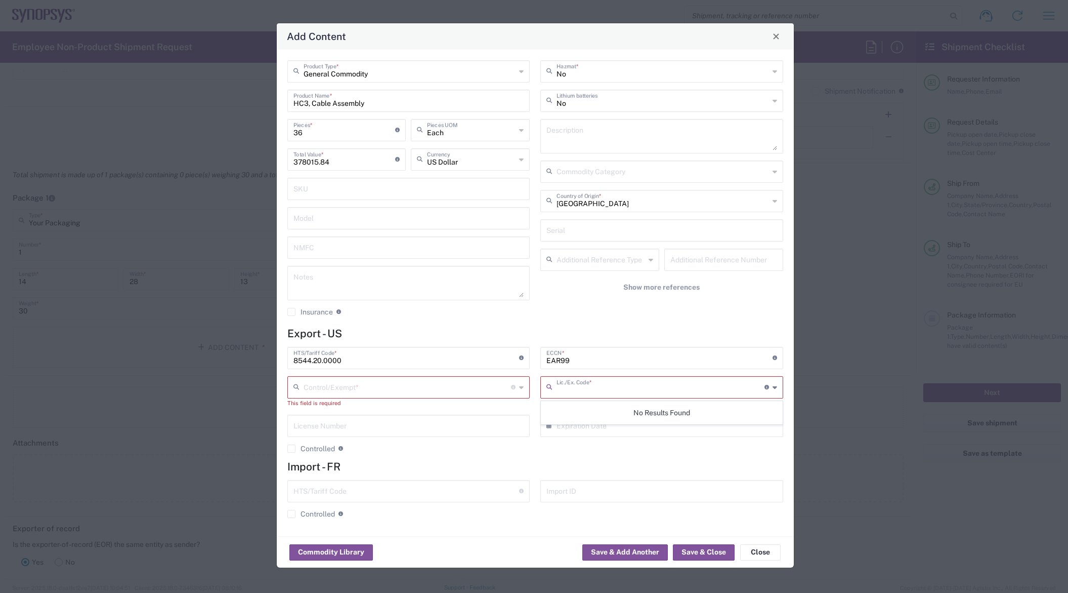
click at [358, 389] on input "text" at bounding box center [408, 386] width 208 height 18
drag, startPoint x: 342, startPoint y: 165, endPoint x: 289, endPoint y: 165, distance: 52.1
click at [289, 165] on div "378015.84 Total Value * Total value of all the pieces" at bounding box center [346, 159] width 119 height 22
type input "10500.44"
click at [522, 386] on icon at bounding box center [521, 387] width 5 height 16
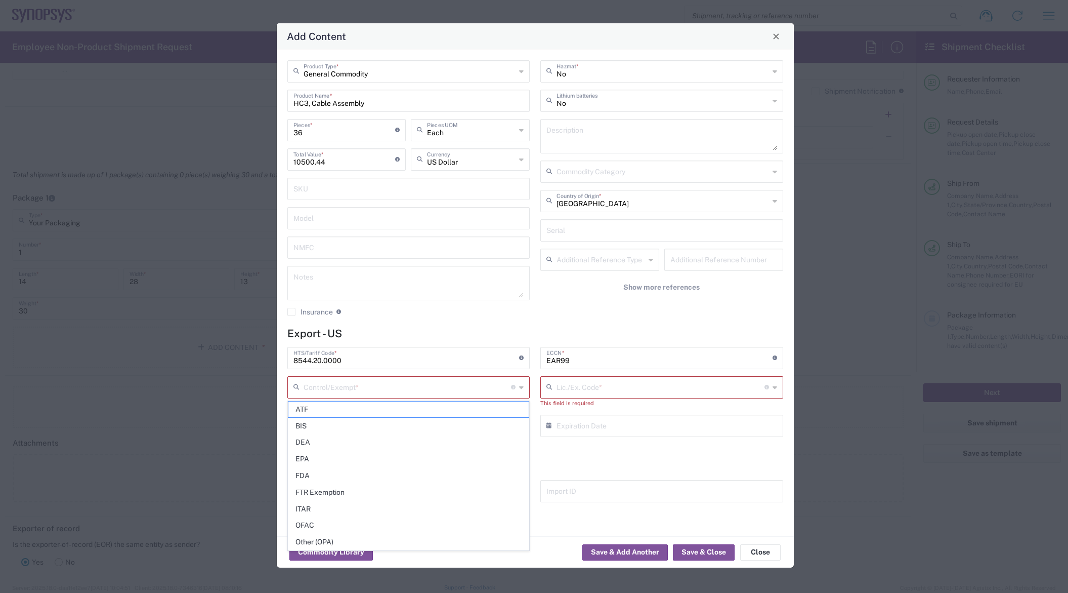
click at [596, 388] on input "text" at bounding box center [661, 386] width 208 height 18
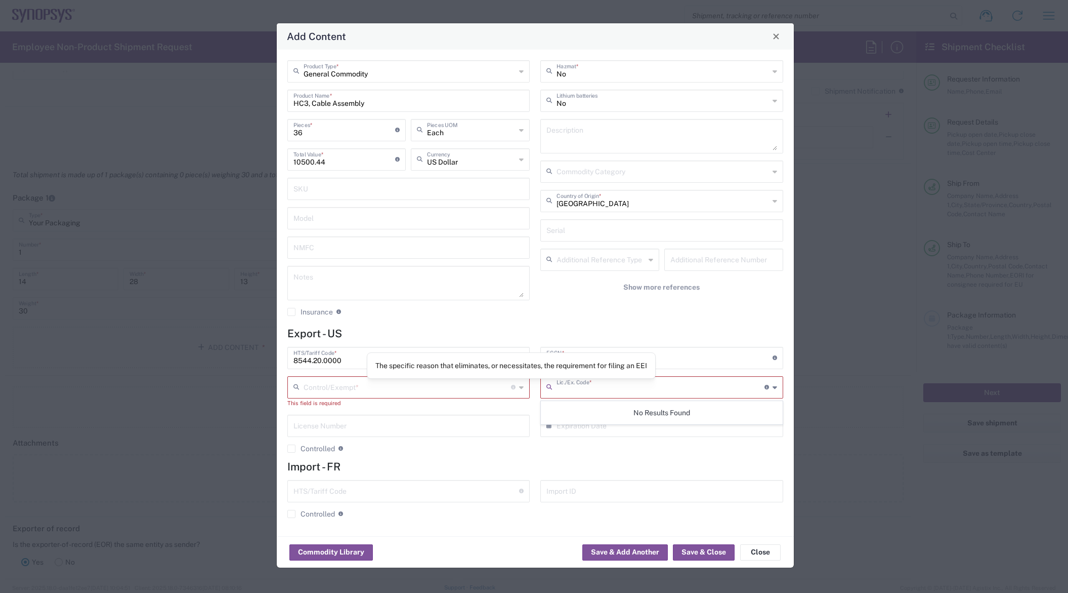
click at [443, 389] on input "text" at bounding box center [408, 386] width 208 height 18
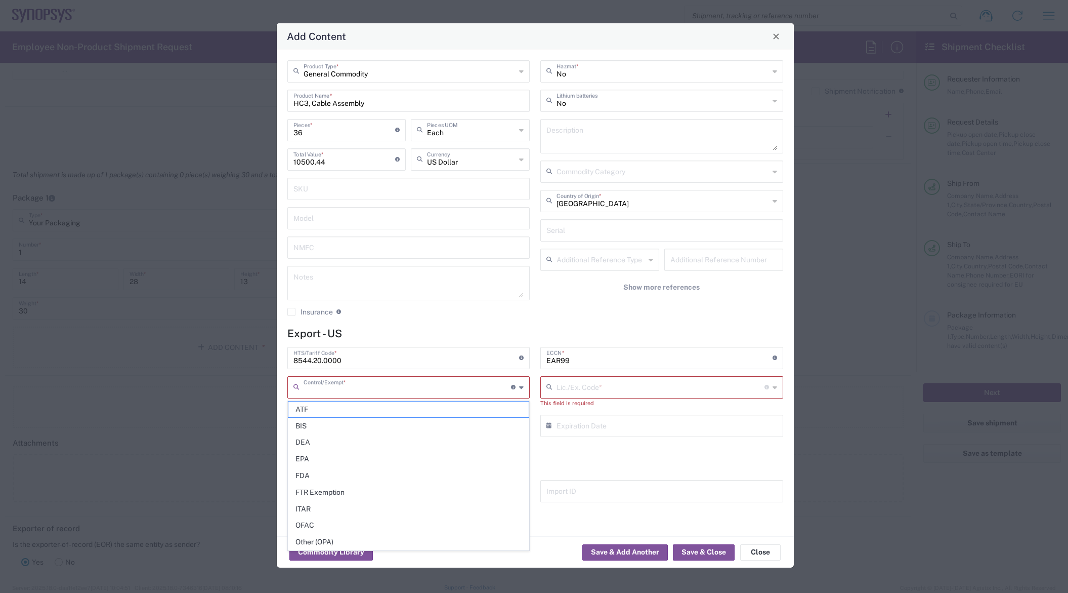
click at [595, 384] on input "text" at bounding box center [661, 386] width 208 height 18
type input "GBS"
click at [410, 389] on input "text" at bounding box center [408, 386] width 208 height 18
click at [625, 385] on input "text" at bounding box center [661, 386] width 208 height 18
click at [370, 391] on input "text" at bounding box center [408, 386] width 208 height 18
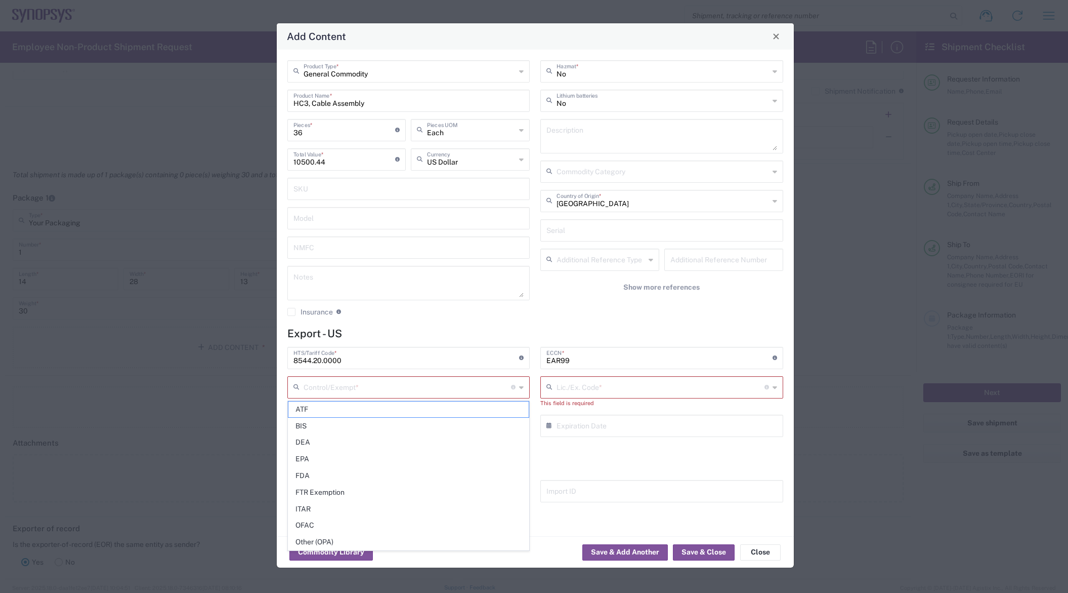
click at [342, 395] on input "text" at bounding box center [408, 386] width 208 height 18
click at [303, 428] on span "BIS" at bounding box center [408, 426] width 241 height 16
type input "BIS"
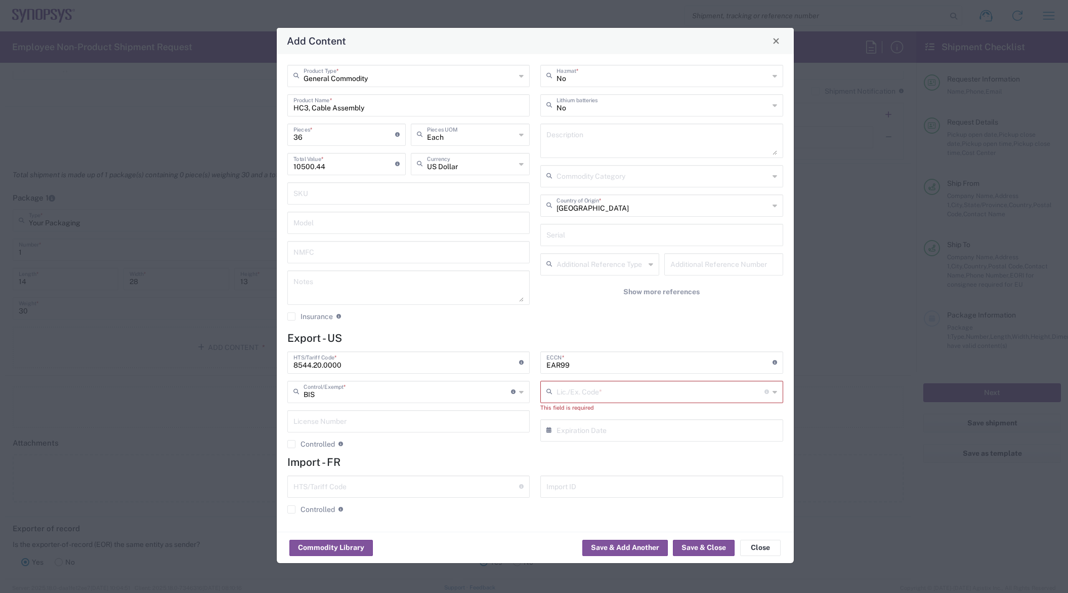
click at [643, 399] on div "Lic./Ex. Code * License type for shipping controlled goods or the EEI filing ex…" at bounding box center [661, 392] width 243 height 22
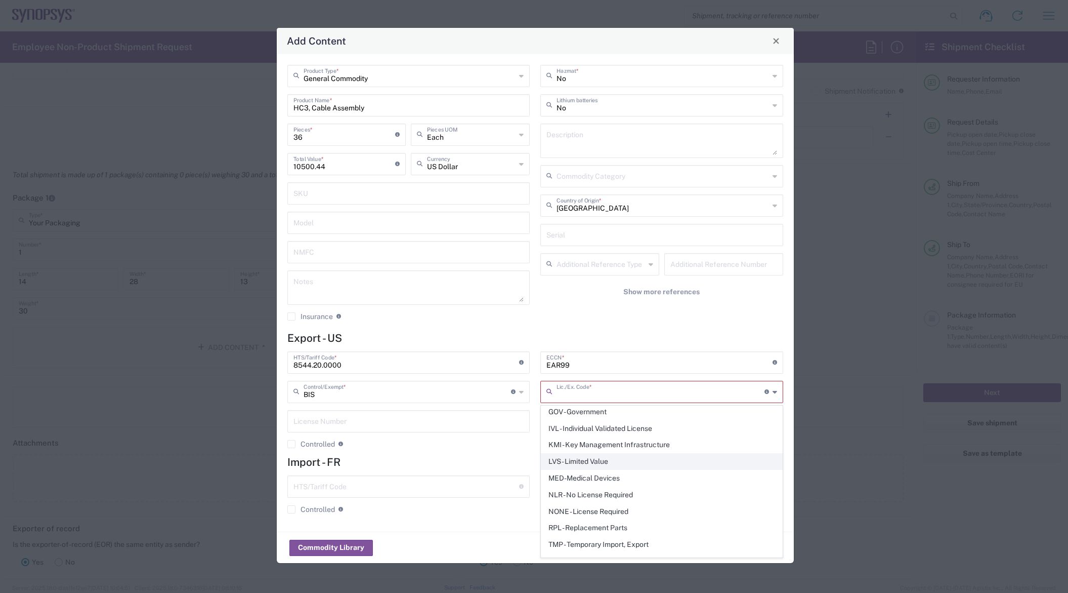
scroll to position [152, 0]
click at [559, 493] on span "NLR - No License Required" at bounding box center [661, 494] width 241 height 16
type input "NLR - No License Required"
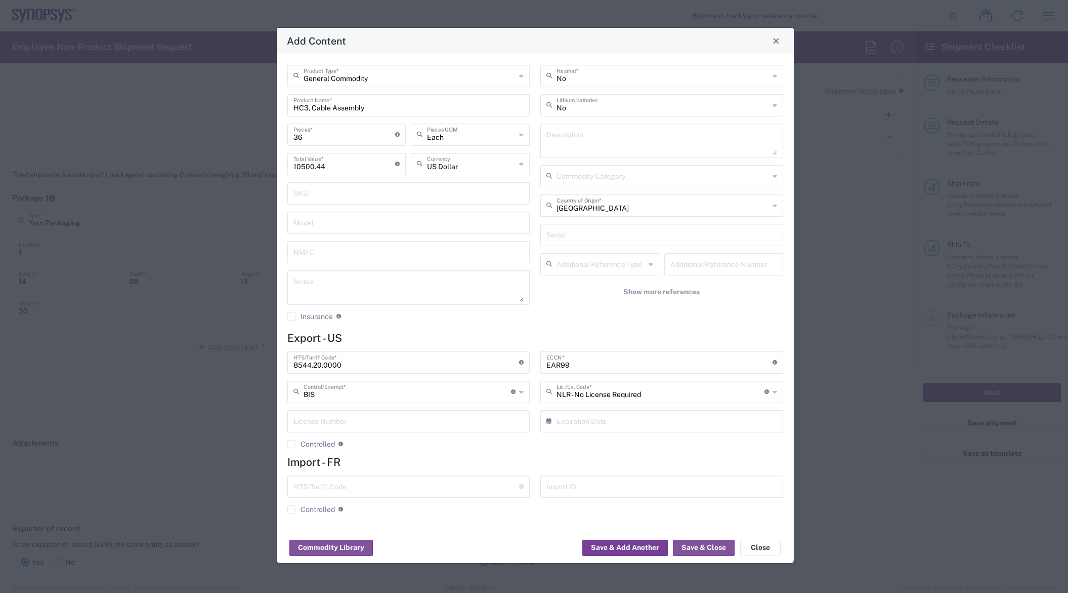
click at [611, 550] on button "Save & Add Another" at bounding box center [625, 547] width 86 height 16
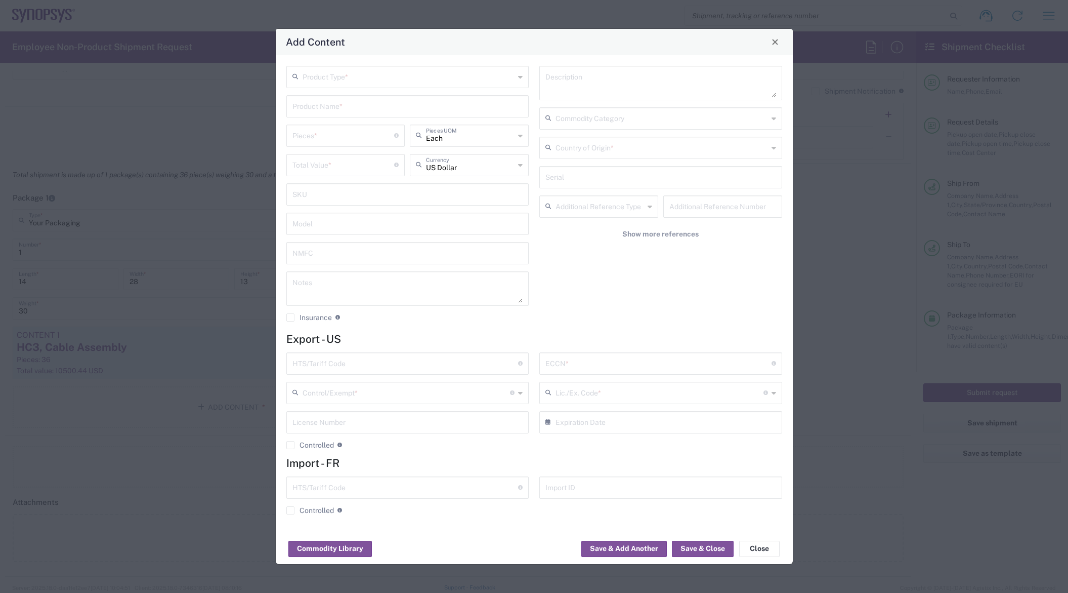
click at [399, 78] on input "text" at bounding box center [409, 76] width 213 height 18
click at [347, 117] on span "General Commodity" at bounding box center [407, 115] width 241 height 16
type input "General Commodity"
click at [341, 110] on input "text" at bounding box center [407, 106] width 231 height 18
paste input "B6_HT3_HC3_BCP"
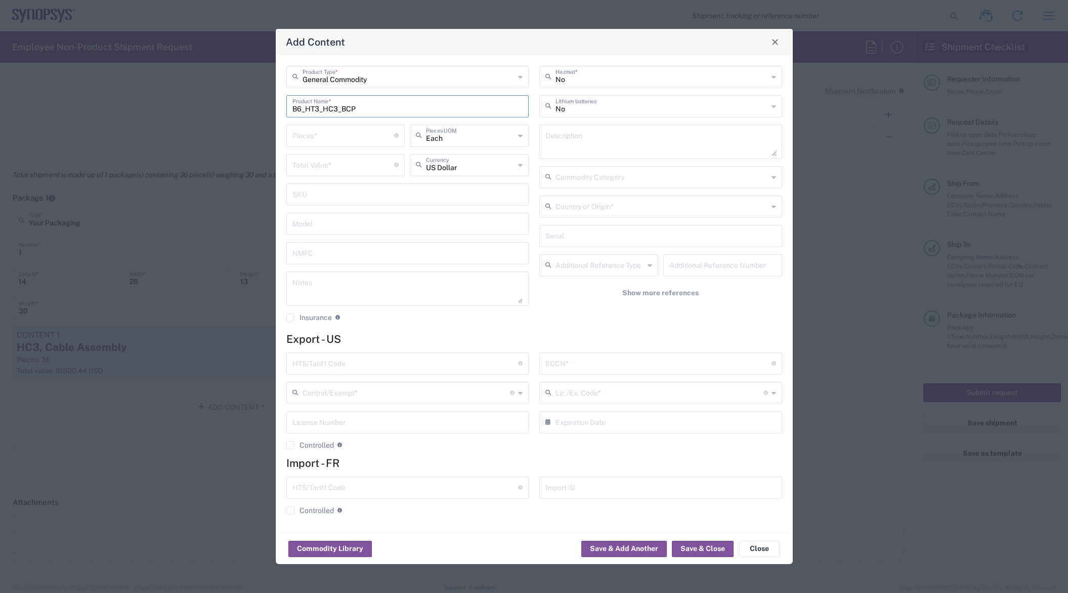
type input "B6_HT3_HC3_BCP"
click at [347, 152] on div "Pieces * Number of pieces inside all the packages" at bounding box center [346, 138] width 124 height 29
click at [329, 137] on input "number" at bounding box center [343, 135] width 102 height 18
type input "8"
click at [359, 154] on div "Total Value * Total value of all the pieces" at bounding box center [345, 165] width 119 height 22
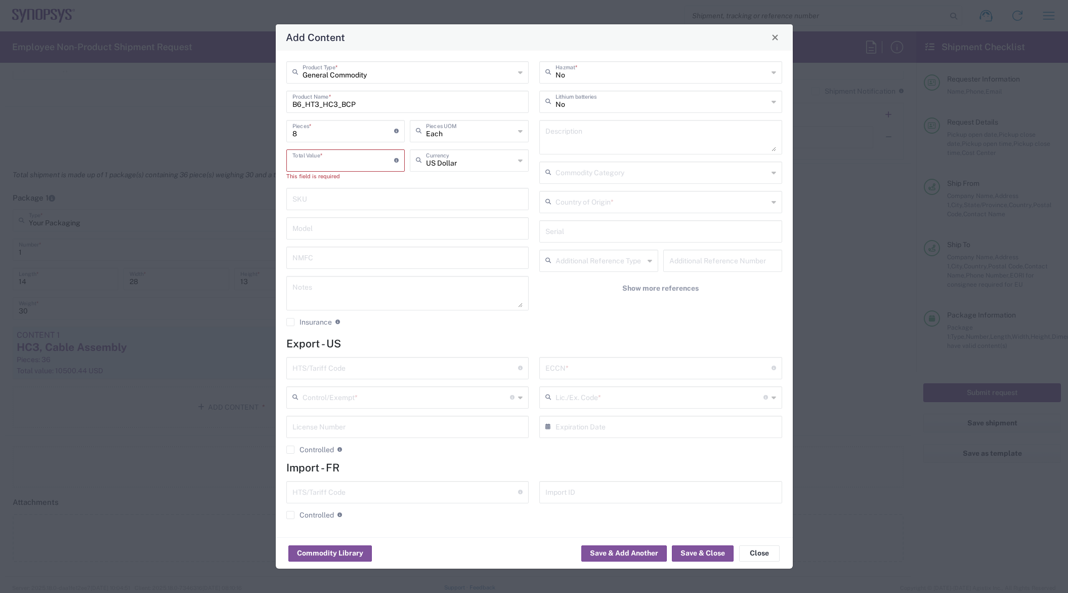
click at [333, 160] on input "number" at bounding box center [343, 160] width 102 height 18
click at [341, 157] on input "number" at bounding box center [343, 160] width 102 height 18
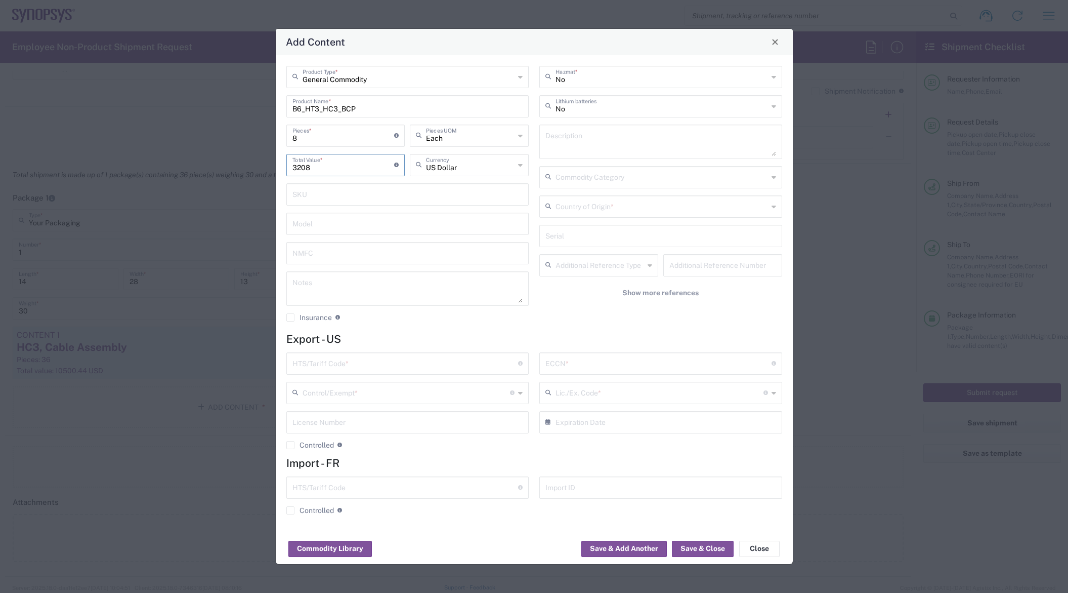
type input "3208"
click at [415, 224] on input "text" at bounding box center [407, 223] width 231 height 18
click at [634, 217] on div "Country of Origin *" at bounding box center [660, 206] width 243 height 22
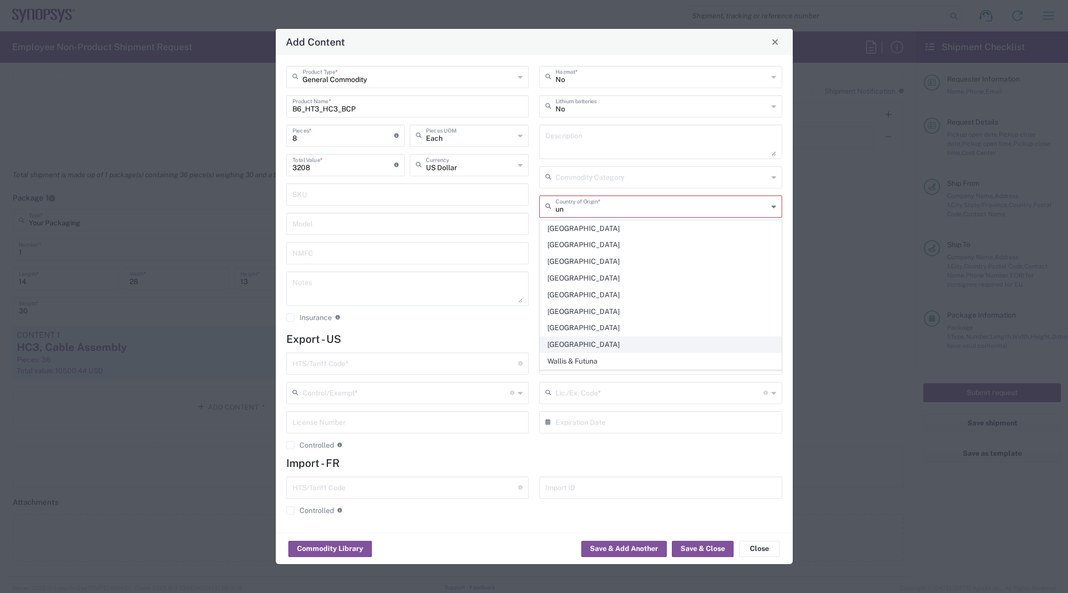
click at [570, 345] on span "[GEOGRAPHIC_DATA]" at bounding box center [660, 344] width 241 height 16
type input "[GEOGRAPHIC_DATA]"
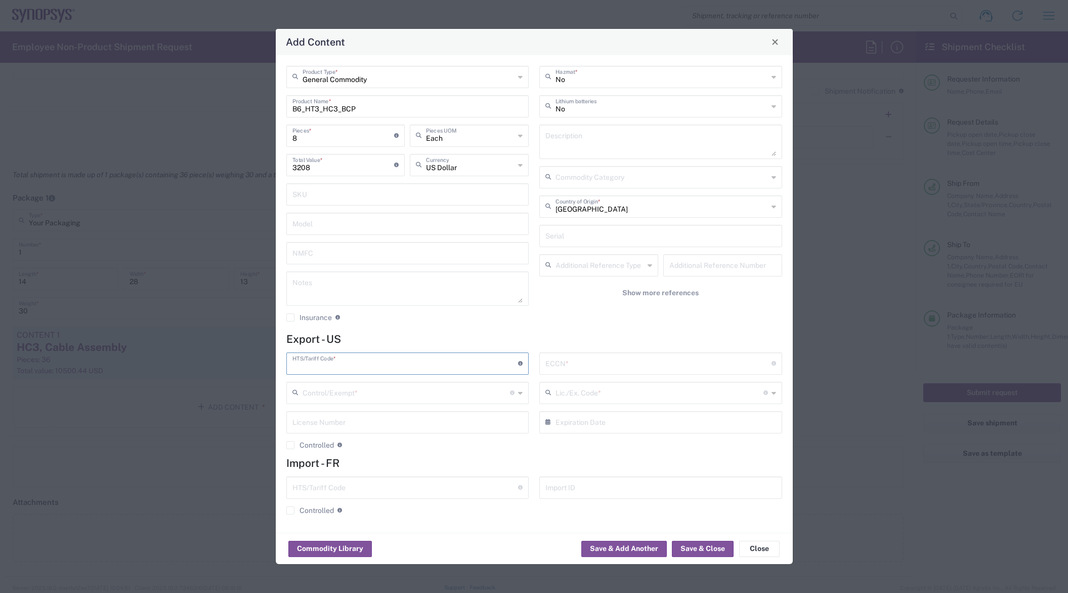
click at [379, 361] on input "text" at bounding box center [405, 363] width 226 height 18
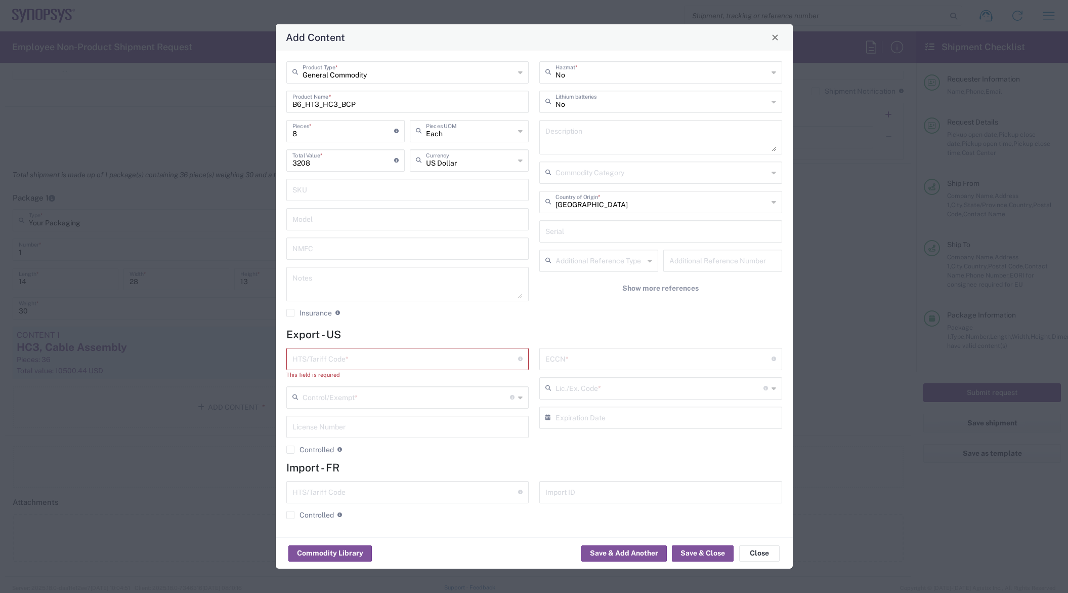
click at [390, 358] on input "text" at bounding box center [405, 358] width 226 height 18
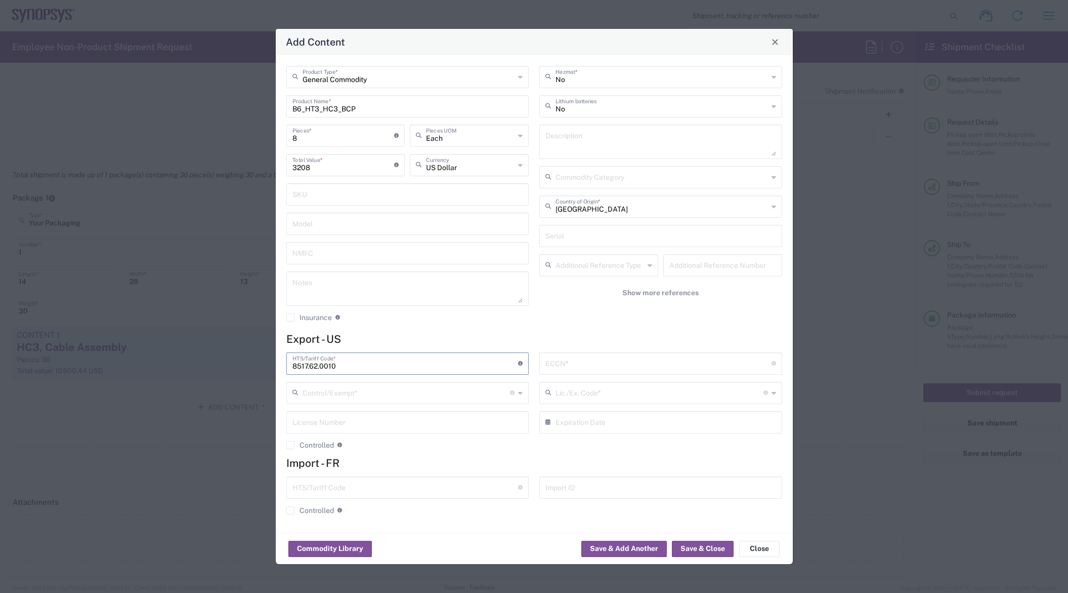
type input "8517.62.0010"
click at [656, 358] on input "text" at bounding box center [658, 363] width 226 height 18
click at [585, 366] on input "text" at bounding box center [658, 363] width 226 height 18
paste input "3D991/NLR"
click at [592, 364] on input "3D991/NLR" at bounding box center [658, 363] width 226 height 18
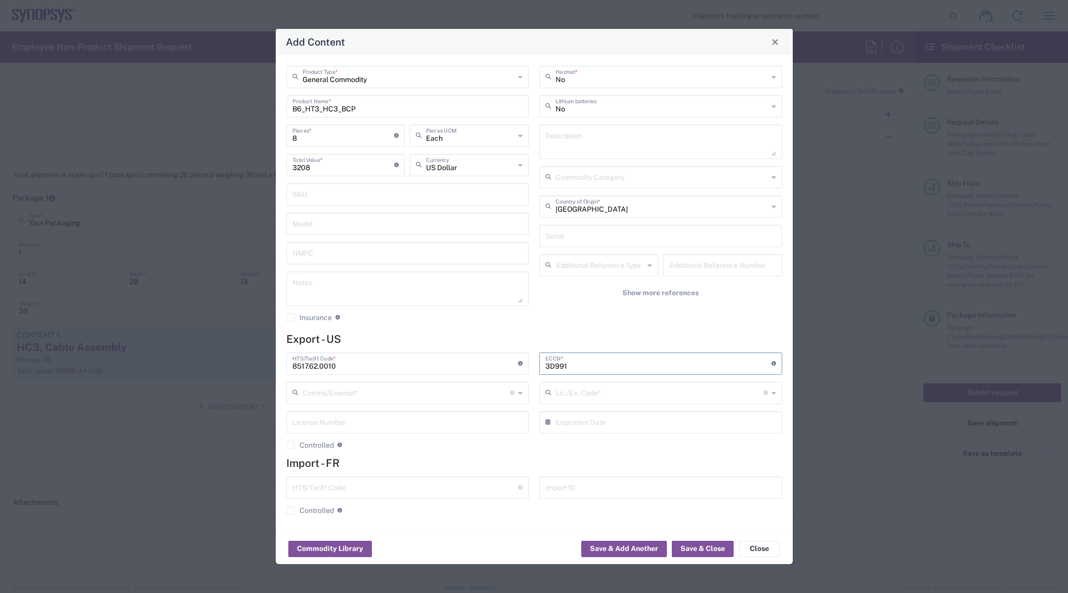
type input "3D991"
click at [561, 444] on div "3D991 ECCN * Obtain ECCN from vendor if product is purchased. Export Control Cl…" at bounding box center [660, 404] width 253 height 104
click at [380, 384] on input "text" at bounding box center [407, 392] width 208 height 18
click at [650, 464] on h4 "Import - FR" at bounding box center [534, 462] width 496 height 13
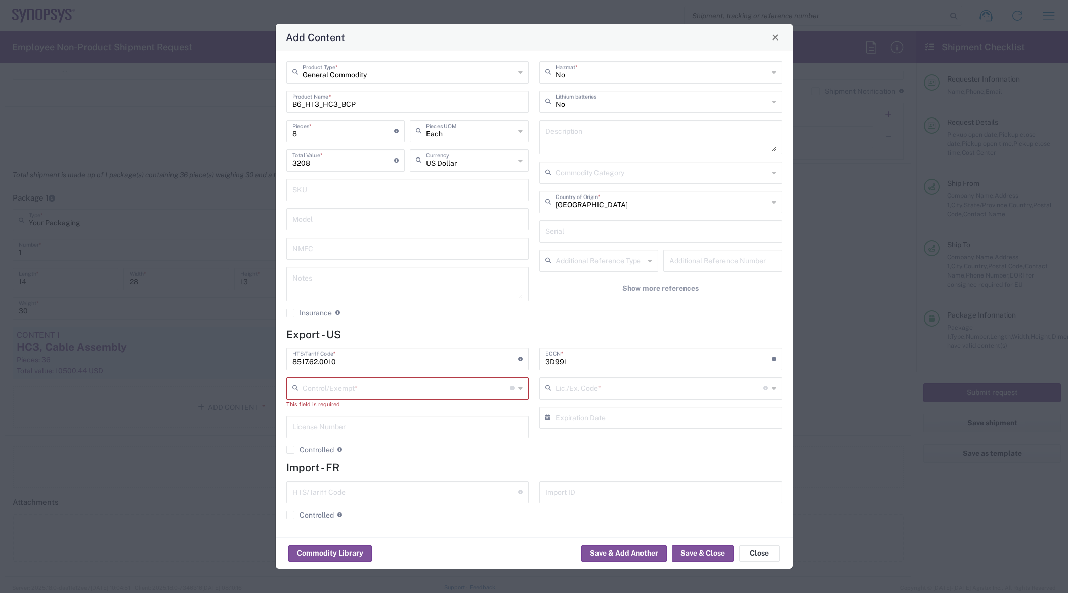
click at [443, 384] on input "text" at bounding box center [407, 387] width 208 height 18
click at [600, 461] on h4 "Import - FR" at bounding box center [534, 467] width 496 height 13
click at [436, 392] on input "text" at bounding box center [407, 387] width 208 height 18
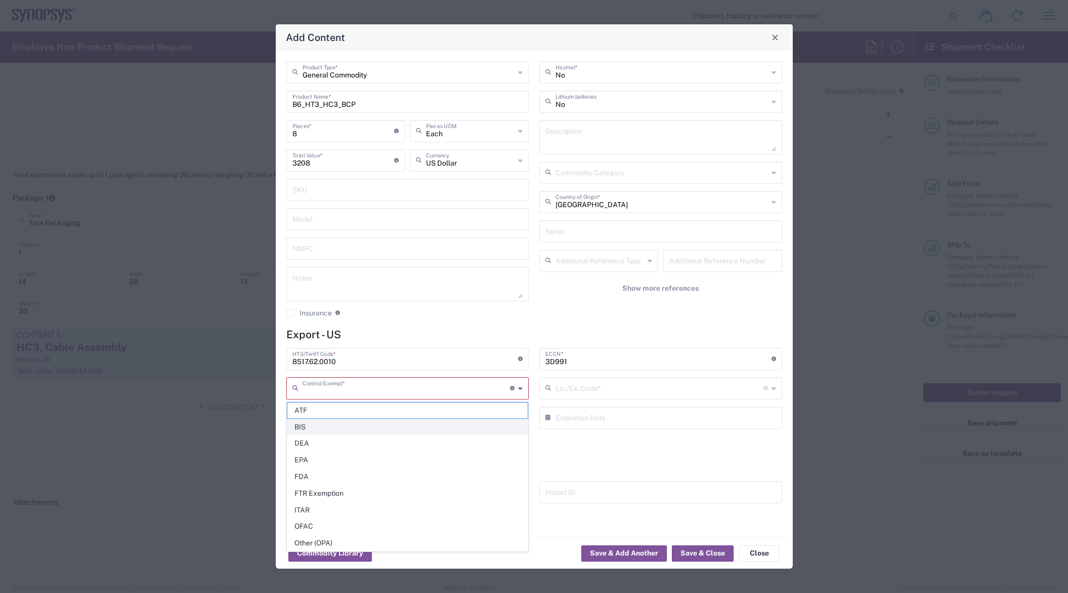
click at [302, 426] on span "BIS" at bounding box center [407, 427] width 241 height 16
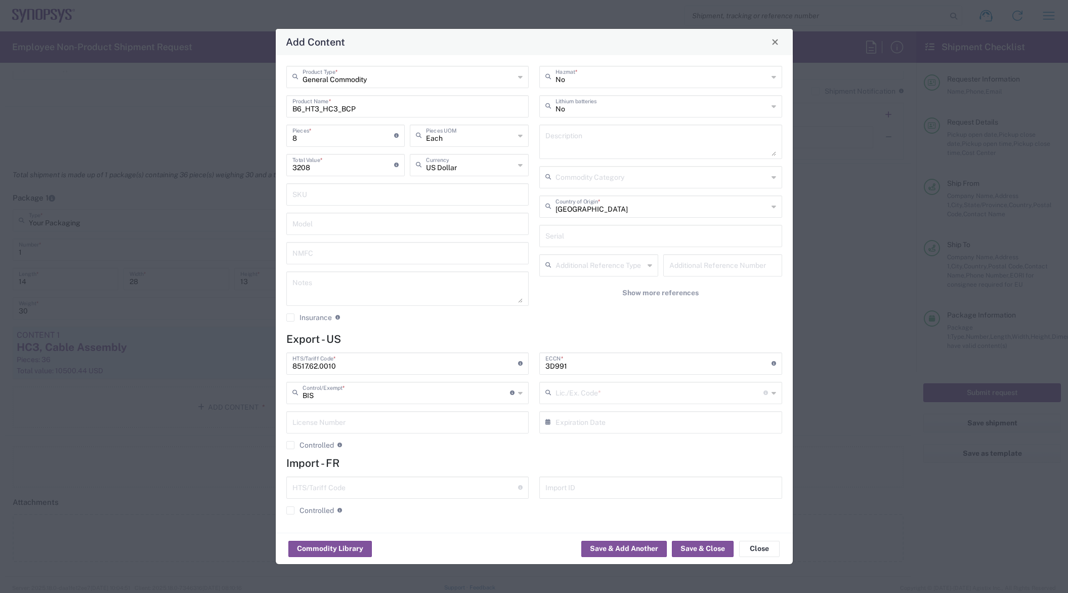
type input "BIS"
click at [359, 395] on input "BIS" at bounding box center [407, 392] width 208 height 18
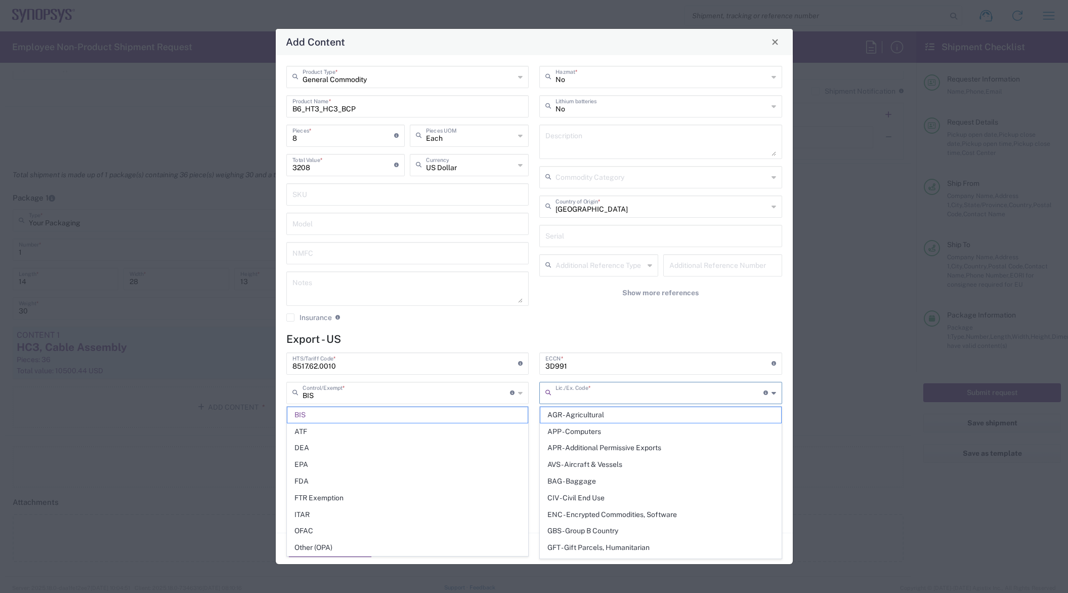
click at [652, 393] on input "text" at bounding box center [660, 392] width 208 height 18
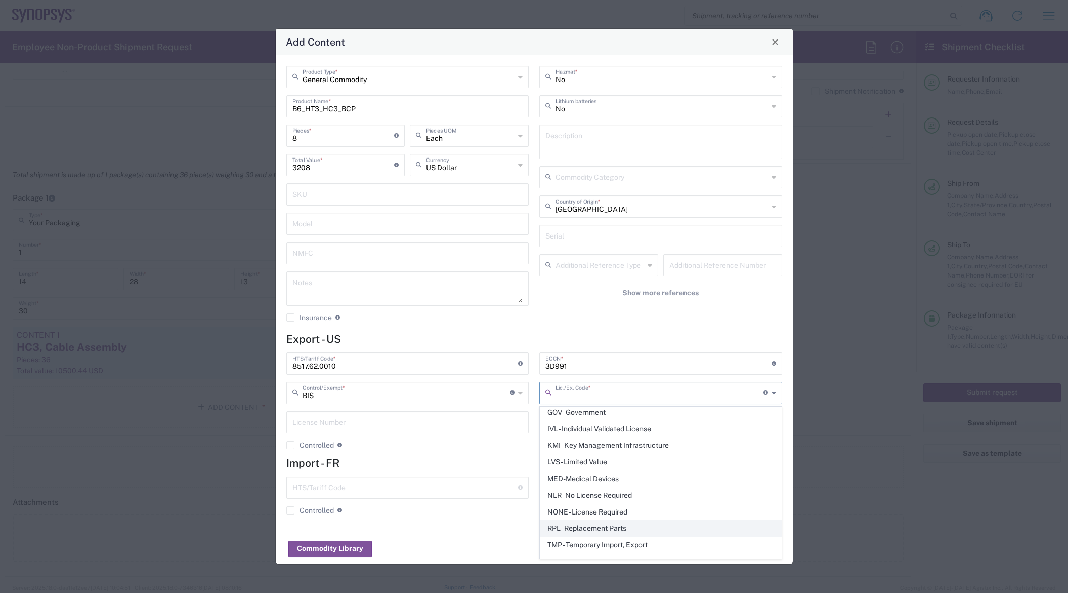
scroll to position [196, 0]
click at [571, 451] on span "NLR - No License Required" at bounding box center [660, 451] width 241 height 16
type input "NLR - No License Required"
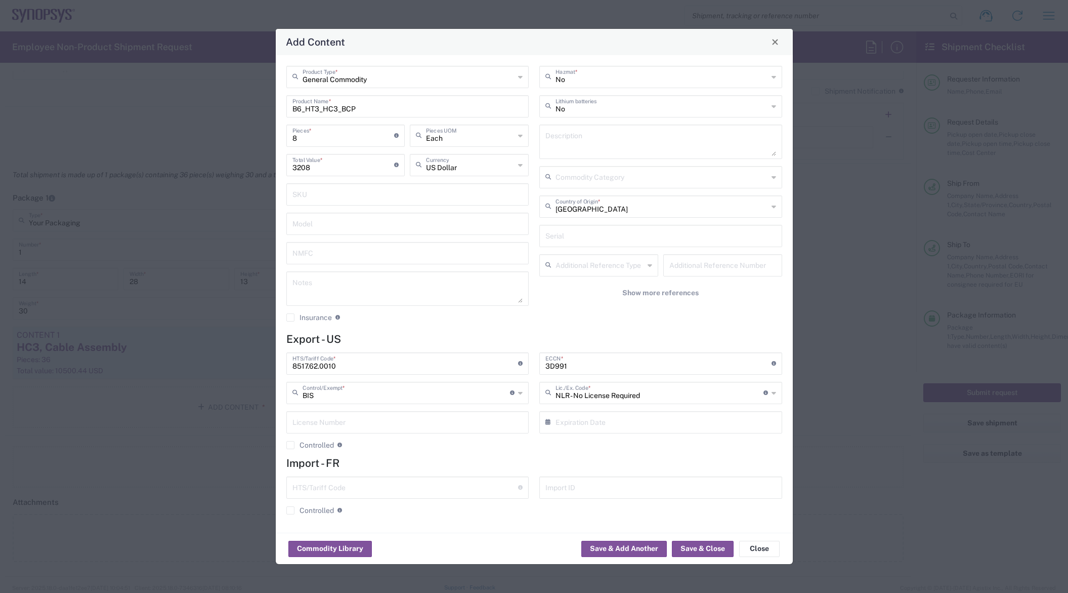
click at [635, 467] on h4 "Import - FR" at bounding box center [534, 462] width 496 height 13
click at [695, 551] on button "Save & Close" at bounding box center [703, 548] width 62 height 16
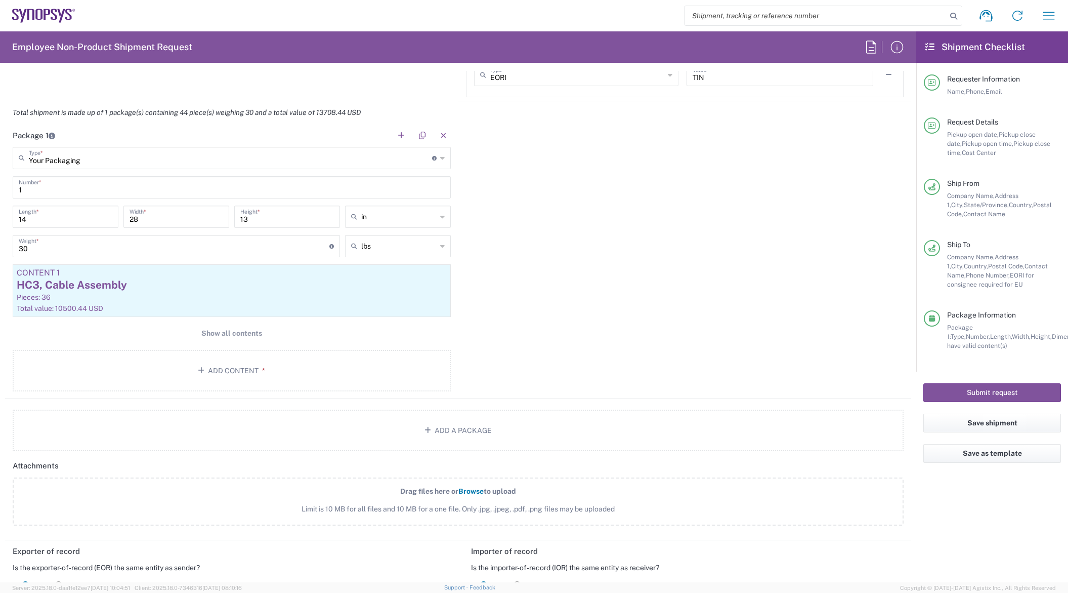
scroll to position [860, 0]
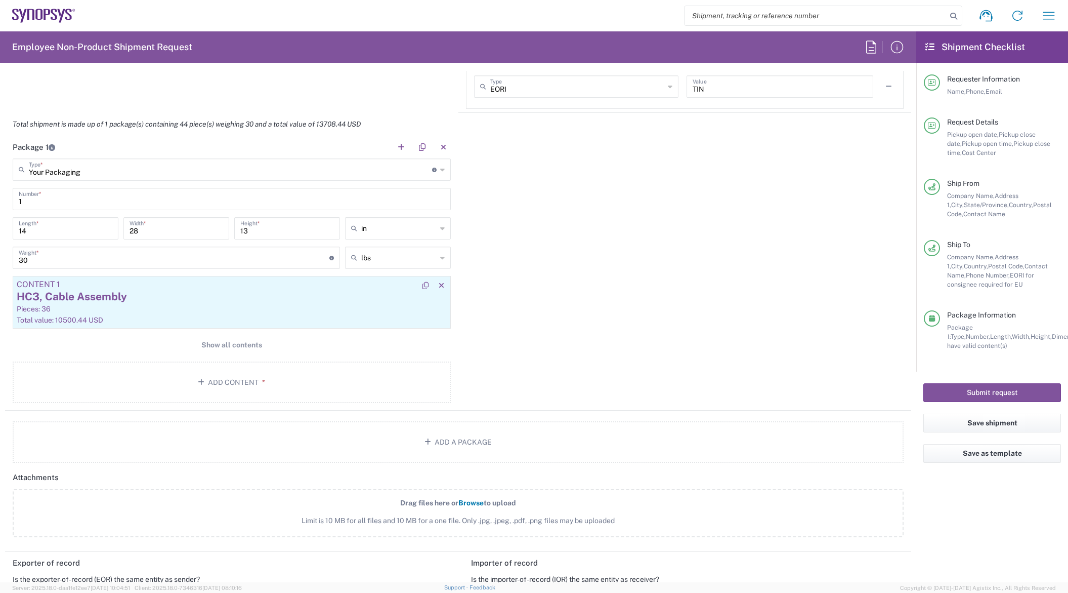
click at [225, 315] on div "Total value: 10500.44 USD" at bounding box center [232, 319] width 430 height 9
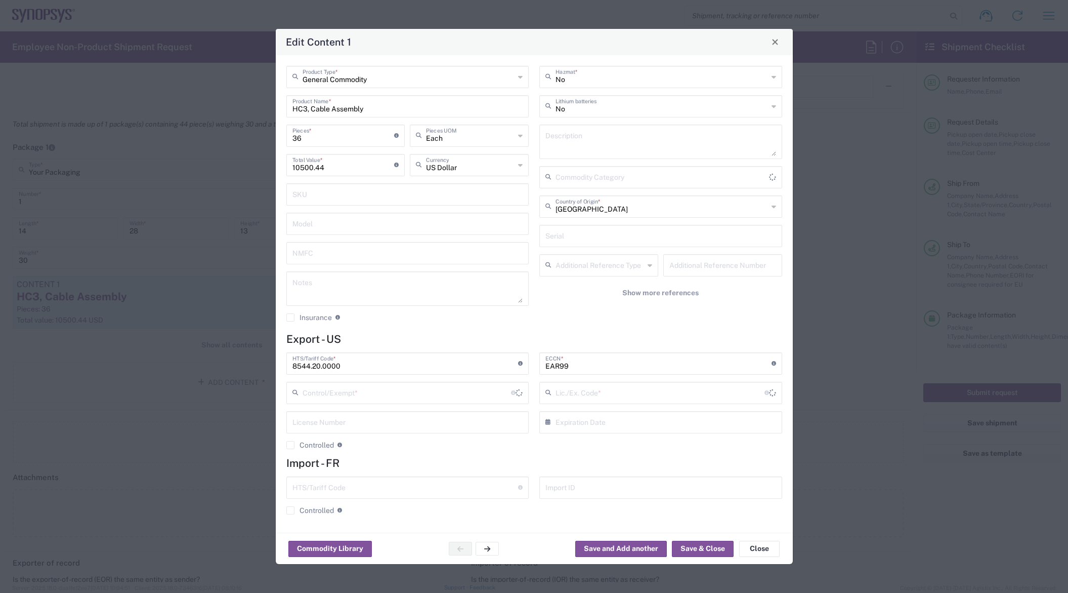
type input "BIS"
type input "NLR - No License Required"
click at [701, 546] on button "Save & Close" at bounding box center [703, 548] width 62 height 16
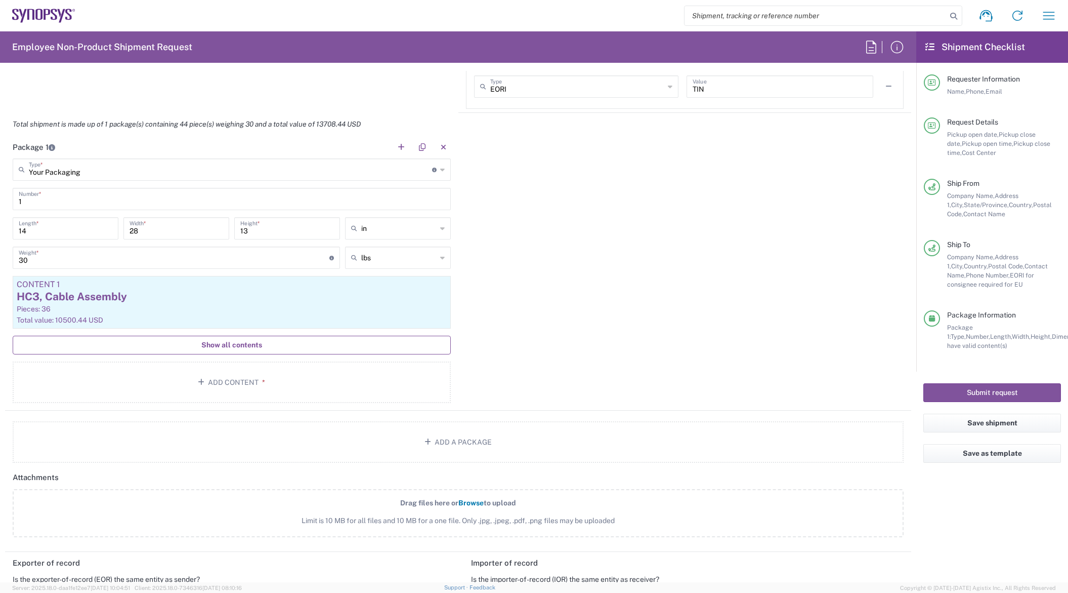
click at [227, 351] on button "Show all contents" at bounding box center [232, 344] width 438 height 19
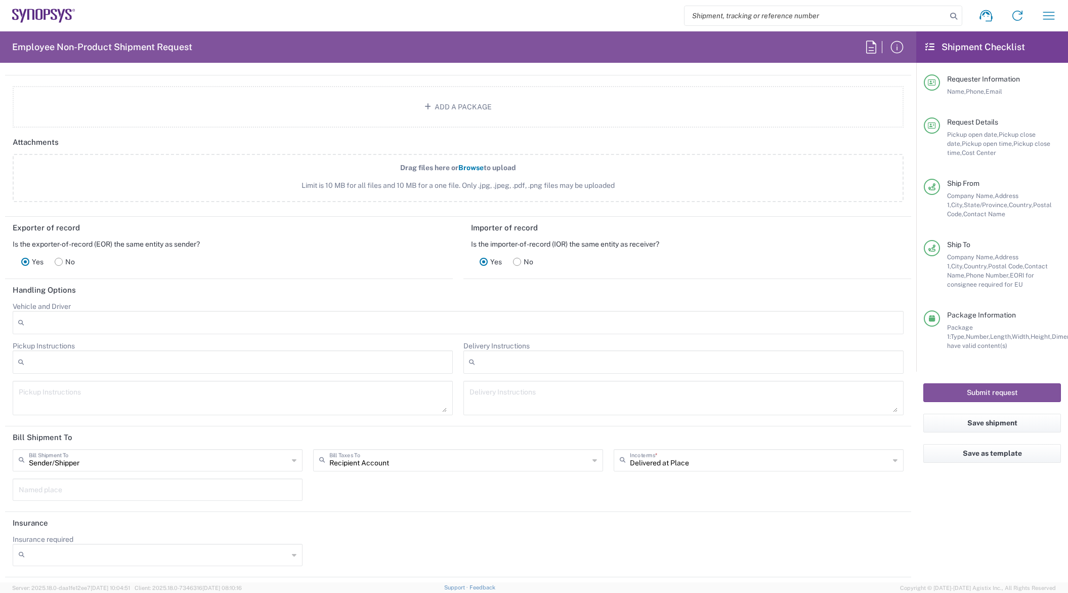
scroll to position [1163, 0]
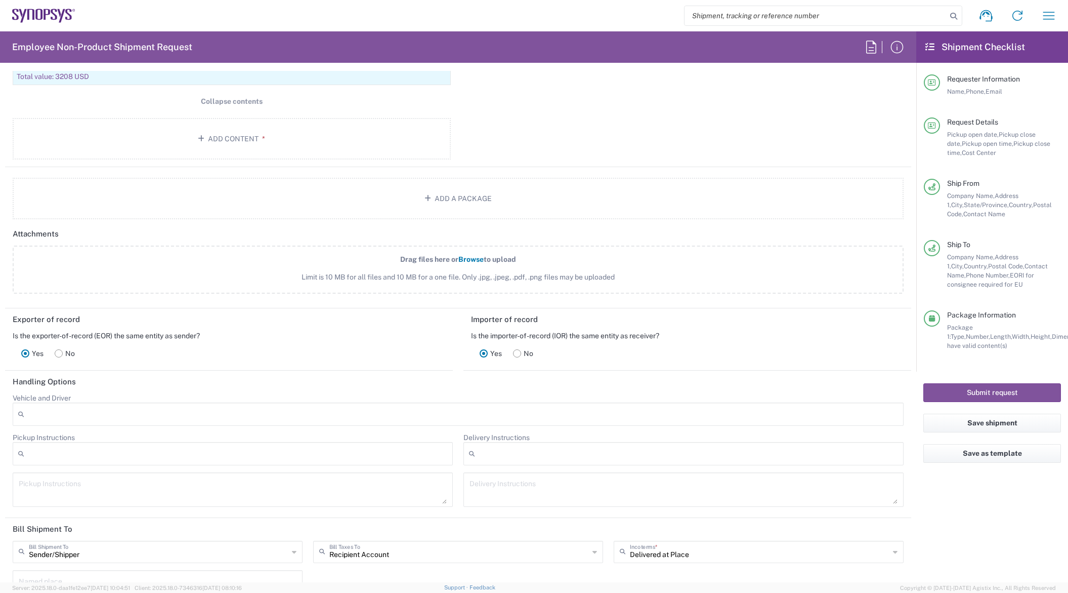
click at [463, 259] on span "Browse" at bounding box center [470, 259] width 25 height 8
click at [0, 0] on input "Drag files here or Browse to upload Limit is 10 MB for all files and 10 MB for …" at bounding box center [0, 0] width 0 height 0
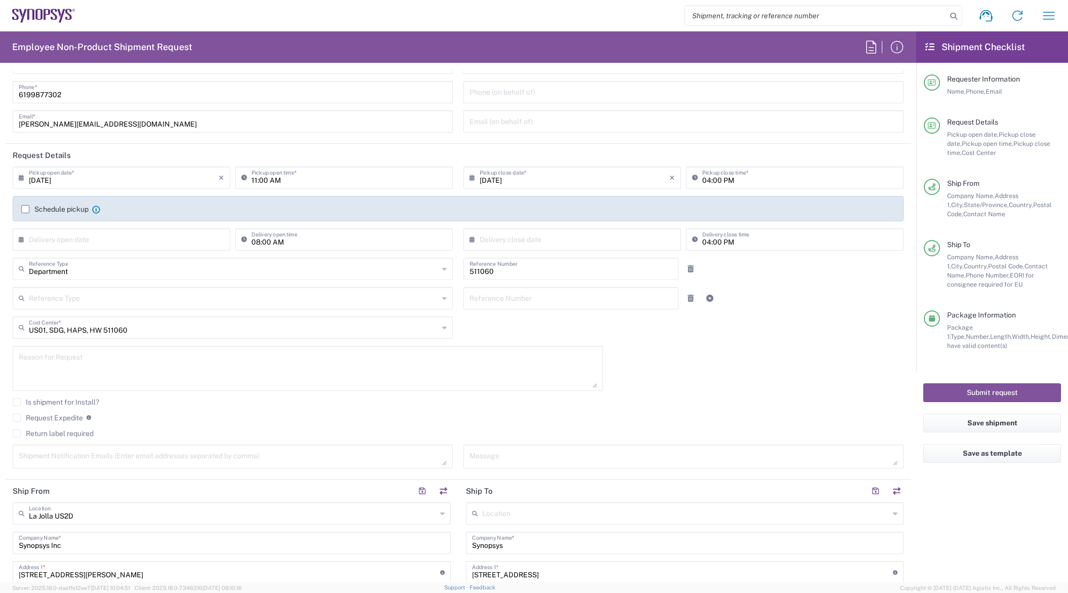
scroll to position [0, 0]
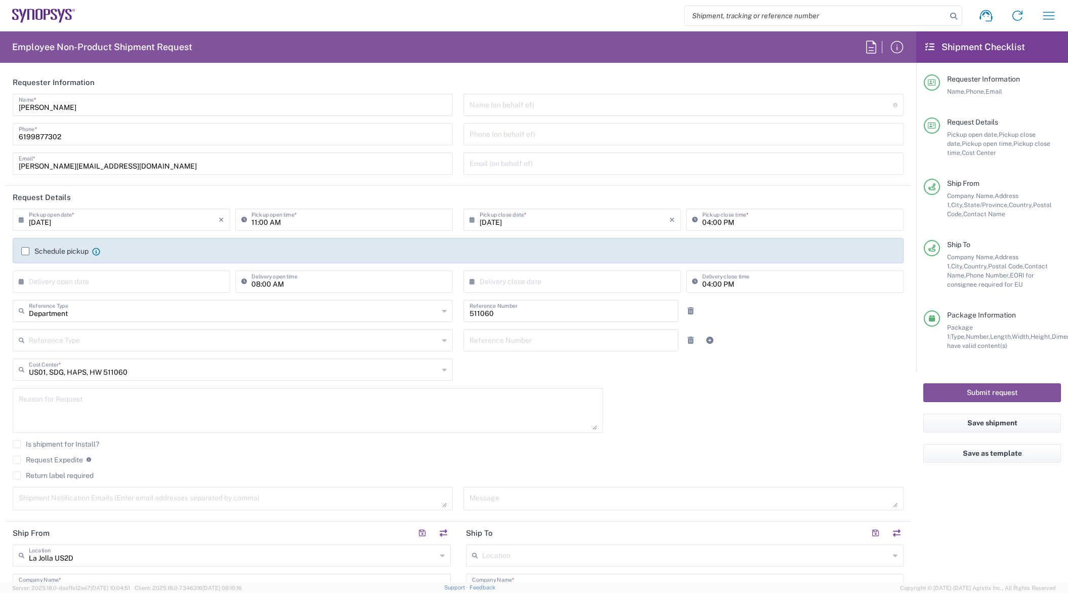
click at [100, 496] on textarea at bounding box center [233, 498] width 428 height 18
click at [279, 488] on div "[PERSON_NAME][EMAIL_ADDRESS][DOMAIN_NAME] Shipment Notification Emails (Enter e…" at bounding box center [233, 498] width 440 height 24
click at [276, 503] on textarea "[PERSON_NAME][EMAIL_ADDRESS][DOMAIN_NAME]" at bounding box center [233, 498] width 428 height 18
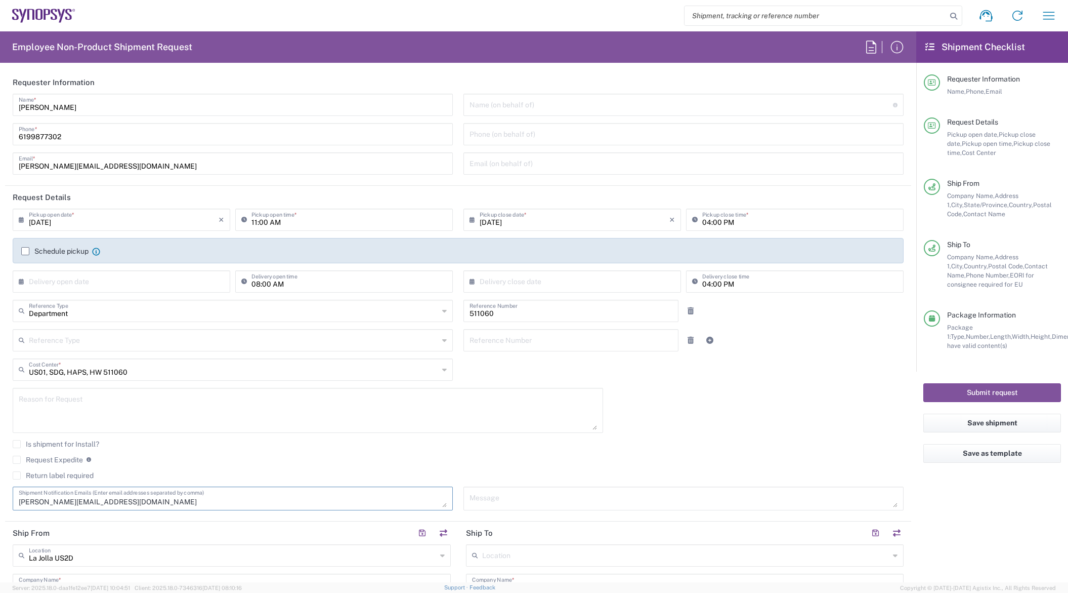
click at [437, 503] on textarea "[PERSON_NAME][EMAIL_ADDRESS][DOMAIN_NAME]" at bounding box center [233, 498] width 428 height 18
click at [320, 500] on textarea "[PERSON_NAME][EMAIL_ADDRESS][DOMAIN_NAME]" at bounding box center [233, 498] width 428 height 18
click at [174, 500] on textarea "[PERSON_NAME][EMAIL_ADDRESS][DOMAIN_NAME] [PERSON_NAME][EMAIL_ADDRESS][DOMAIN_N…" at bounding box center [233, 498] width 428 height 18
paste textarea "[EMAIL_ADDRESS][DOMAIN_NAME]"
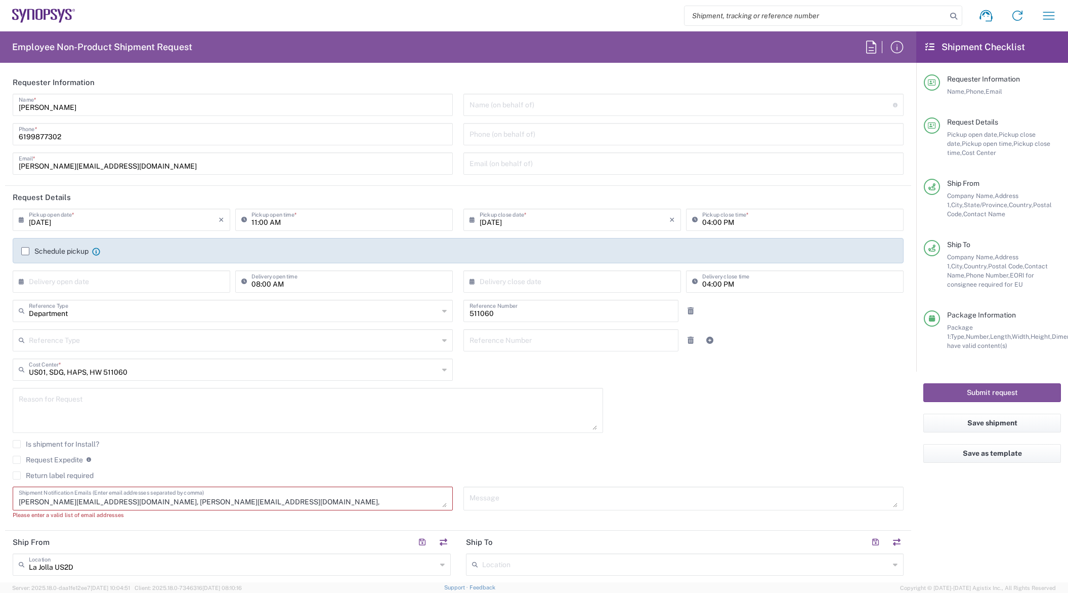
click at [192, 498] on textarea "[PERSON_NAME][EMAIL_ADDRESS][DOMAIN_NAME] [PERSON_NAME][EMAIL_ADDRESS][DOMAIN_N…" at bounding box center [233, 498] width 428 height 18
paste textarea "[EMAIL_ADDRESS][DOMAIN_NAME]"
click at [614, 426] on div "[DATE] × Pickup open date * Cancel Apply 11:00 AM Pickup open time * [DATE] × P…" at bounding box center [459, 367] width 902 height 318
click at [736, 430] on div "[DATE] × Pickup open date * Cancel Apply 11:00 AM Pickup open time * [DATE] × P…" at bounding box center [459, 367] width 902 height 318
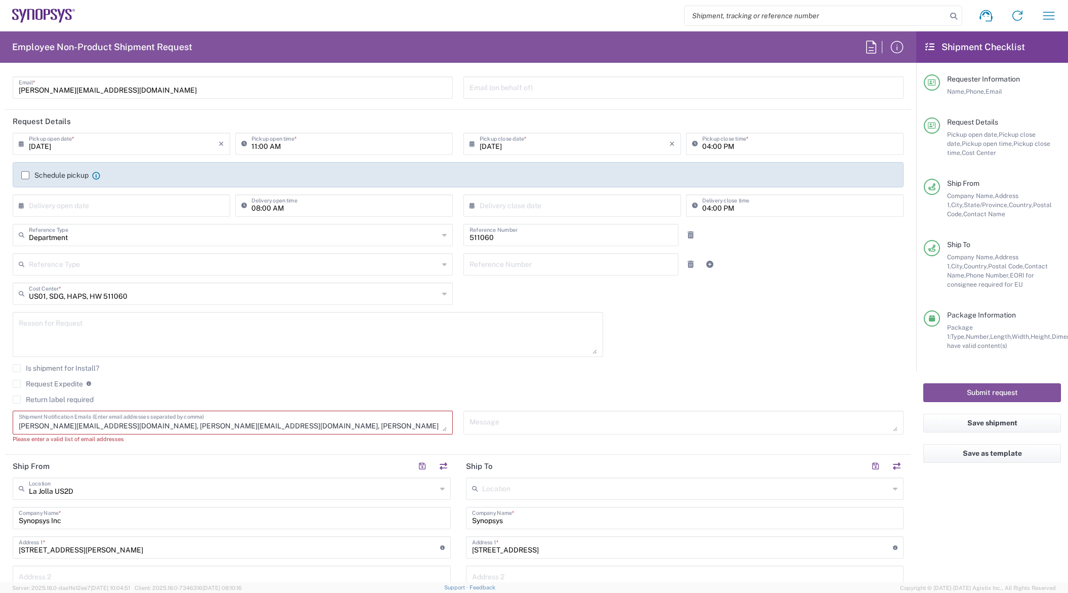
scroll to position [152, 0]
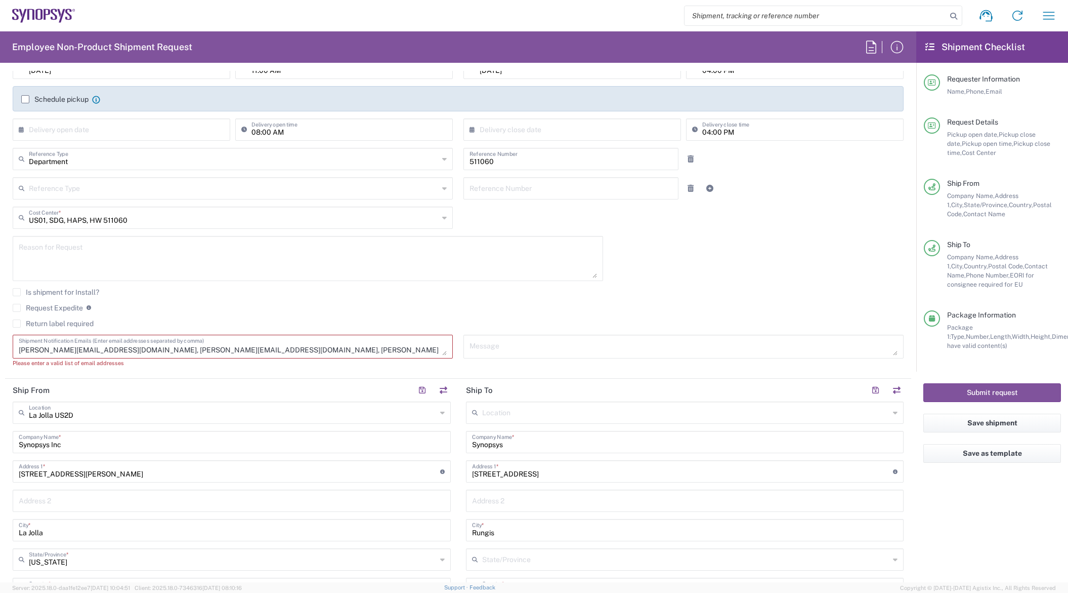
click at [276, 356] on div "[PERSON_NAME][EMAIL_ADDRESS][DOMAIN_NAME] [PERSON_NAME][EMAIL_ADDRESS][DOMAIN_N…" at bounding box center [233, 346] width 440 height 24
click at [259, 350] on textarea "[PERSON_NAME][EMAIL_ADDRESS][DOMAIN_NAME] [PERSON_NAME][EMAIL_ADDRESS][DOMAIN_N…" at bounding box center [233, 346] width 428 height 18
click at [323, 362] on div "Please enter a valid list of email addresses" at bounding box center [233, 362] width 440 height 9
click at [303, 343] on textarea "[PERSON_NAME][EMAIL_ADDRESS][DOMAIN_NAME] [PERSON_NAME][EMAIL_ADDRESS][DOMAIN_N…" at bounding box center [233, 346] width 428 height 18
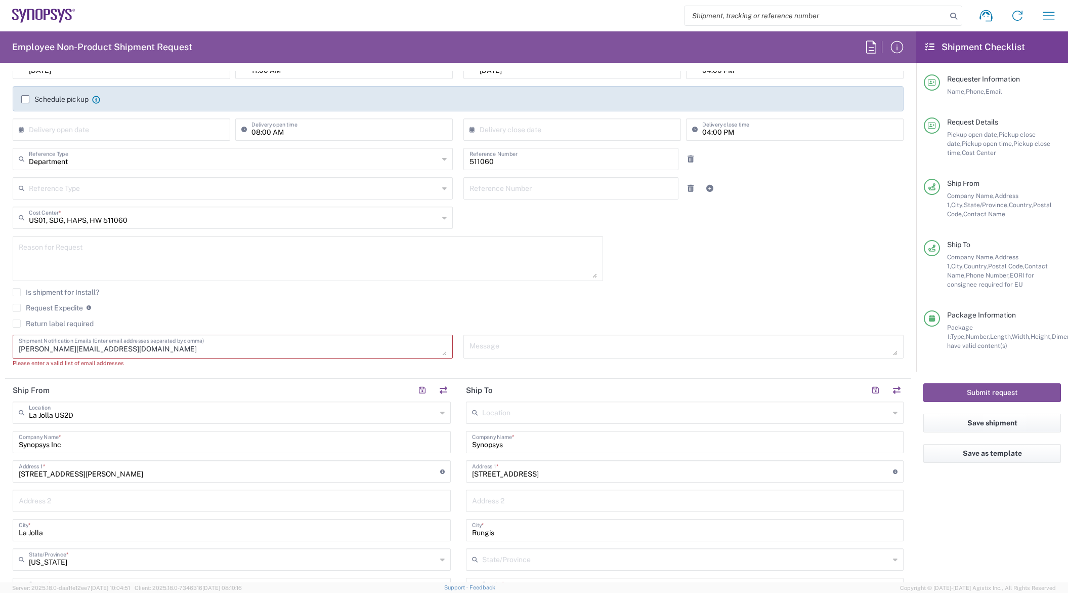
drag, startPoint x: 306, startPoint y: 360, endPoint x: 304, endPoint y: 370, distance: 10.2
click at [306, 365] on div "Please enter a valid list of email addresses" at bounding box center [233, 362] width 440 height 9
click at [591, 298] on div "Is shipment for Install?" at bounding box center [458, 295] width 891 height 15
click at [293, 331] on div "Return label required" at bounding box center [458, 326] width 891 height 15
click at [197, 352] on textarea "[PERSON_NAME][EMAIL_ADDRESS][DOMAIN_NAME] [PERSON_NAME][EMAIL_ADDRESS][DOMAIN_N…" at bounding box center [233, 346] width 428 height 18
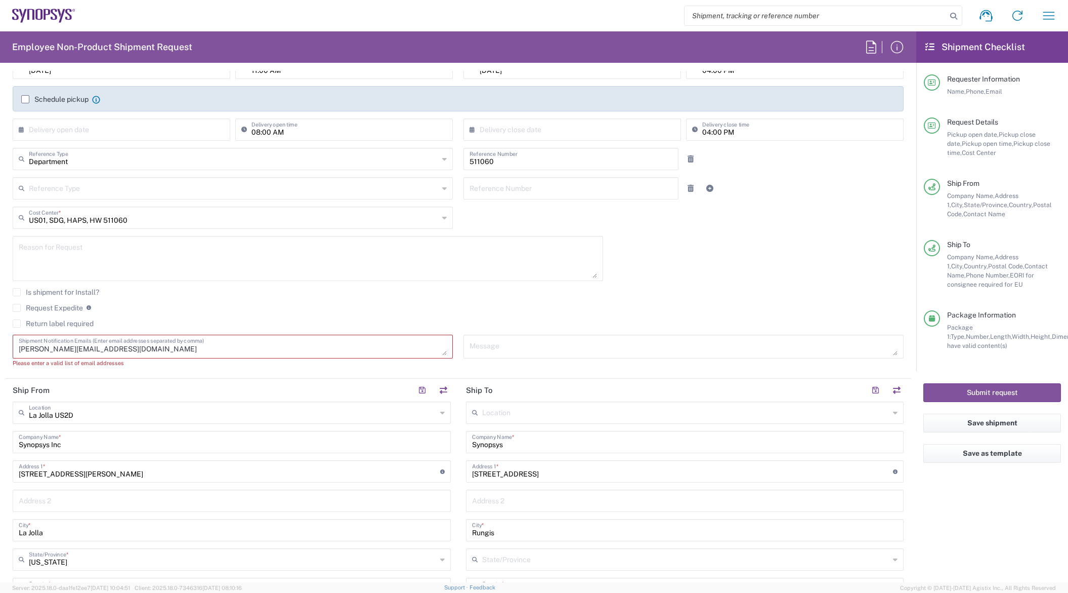
drag, startPoint x: 152, startPoint y: 357, endPoint x: 83, endPoint y: 351, distance: 69.6
click at [79, 352] on div "[PERSON_NAME][EMAIL_ADDRESS][DOMAIN_NAME] [PERSON_NAME][EMAIL_ADDRESS][DOMAIN_N…" at bounding box center [233, 346] width 440 height 24
click at [87, 349] on textarea "[PERSON_NAME][EMAIL_ADDRESS][DOMAIN_NAME] [PERSON_NAME][EMAIL_ADDRESS][DOMAIN_N…" at bounding box center [233, 346] width 428 height 18
click at [219, 284] on div "Reason for Request" at bounding box center [308, 262] width 601 height 52
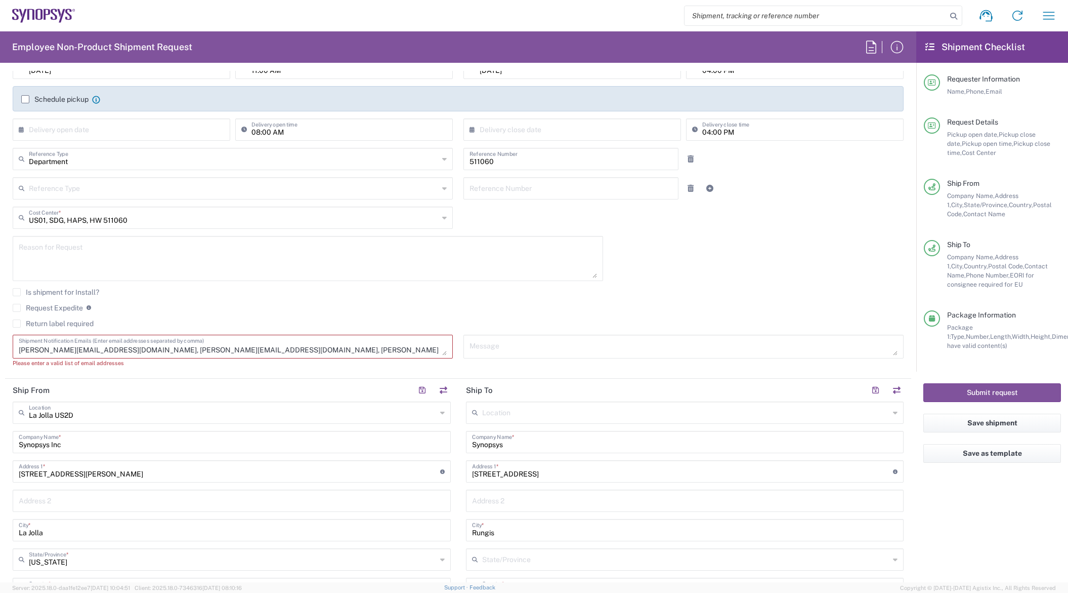
drag, startPoint x: 115, startPoint y: 350, endPoint x: 3, endPoint y: 355, distance: 112.9
click at [3, 355] on form "Requester Information [PERSON_NAME] Name * [PHONE_NUMBER] Phone * [PERSON_NAME]…" at bounding box center [458, 326] width 916 height 511
click at [150, 372] on div "[PERSON_NAME][EMAIL_ADDRESS][DOMAIN_NAME], [PERSON_NAME][EMAIL_ADDRESS][DOMAIN_…" at bounding box center [233, 354] width 451 height 40
click at [159, 366] on div "Please enter a valid list of email addresses" at bounding box center [233, 362] width 440 height 9
click at [176, 346] on textarea "[PERSON_NAME][EMAIL_ADDRESS][DOMAIN_NAME], [PERSON_NAME][EMAIL_ADDRESS][DOMAIN_…" at bounding box center [233, 346] width 428 height 18
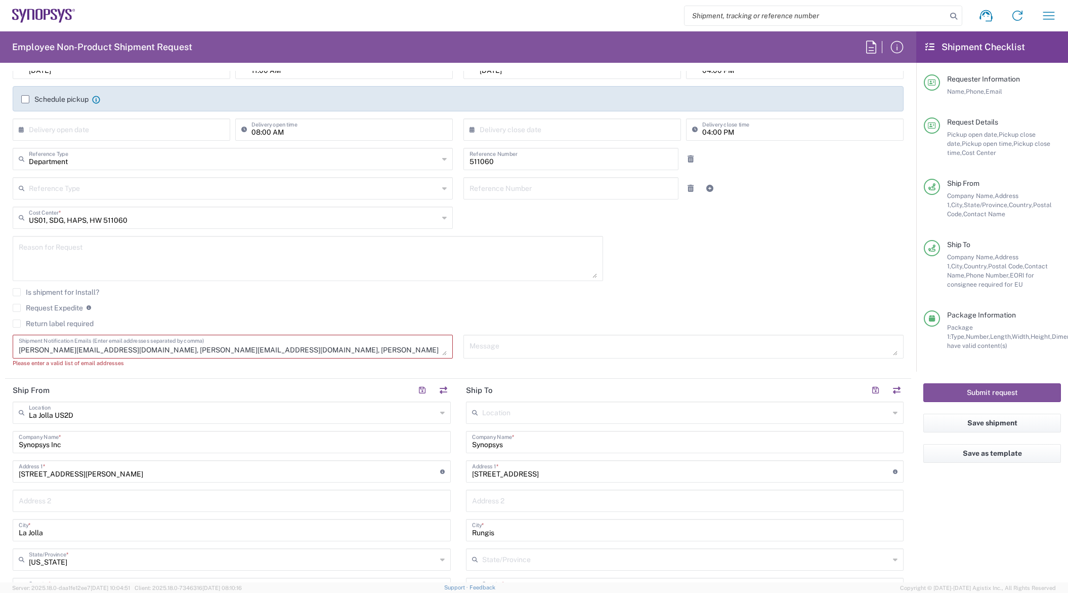
click at [238, 356] on div "[PERSON_NAME][EMAIL_ADDRESS][DOMAIN_NAME], [PERSON_NAME][EMAIL_ADDRESS][DOMAIN_…" at bounding box center [233, 346] width 440 height 24
drag, startPoint x: 231, startPoint y: 351, endPoint x: 49, endPoint y: 350, distance: 182.2
click at [49, 350] on textarea "[PERSON_NAME][EMAIL_ADDRESS][DOMAIN_NAME], [PERSON_NAME][EMAIL_ADDRESS][DOMAIN_…" at bounding box center [233, 346] width 428 height 18
click at [123, 375] on agx-form-section "Request Details [DATE] × Pickup open date * Cancel Apply 11:00 AM Pickup open t…" at bounding box center [458, 206] width 906 height 345
drag, startPoint x: 86, startPoint y: 350, endPoint x: -21, endPoint y: 349, distance: 106.3
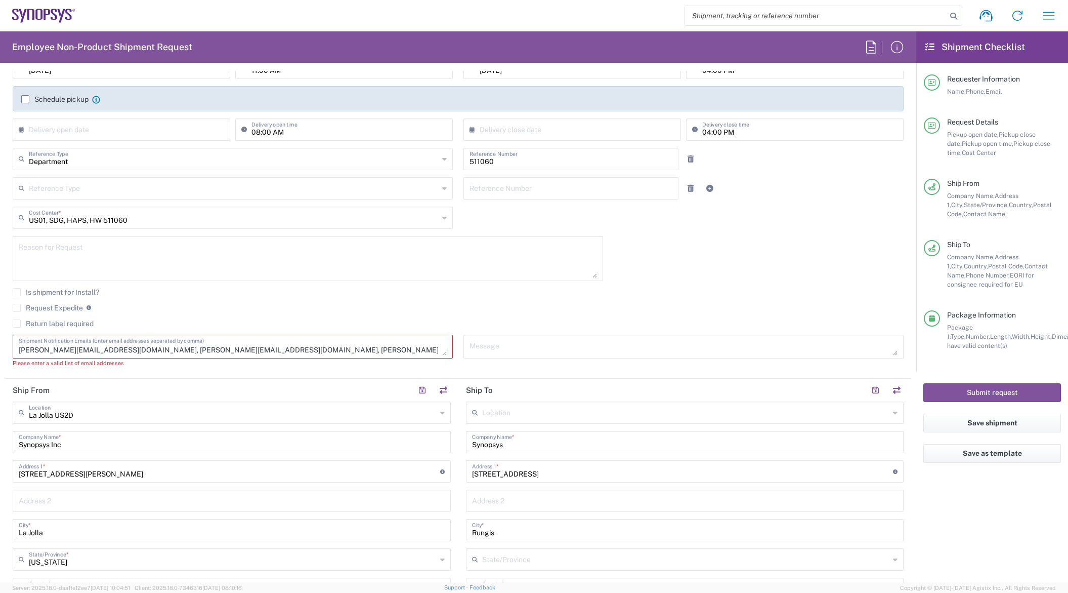
click at [0, 349] on html "Shipment request Shipment tracking Employee non-product shipment request My shi…" at bounding box center [534, 296] width 1068 height 593
click at [206, 366] on div "Please enter a valid list of email addresses" at bounding box center [233, 362] width 440 height 9
drag, startPoint x: 163, startPoint y: 367, endPoint x: 158, endPoint y: 366, distance: 5.1
click at [163, 367] on div "Please enter a valid list of email addresses" at bounding box center [233, 362] width 440 height 9
click at [129, 366] on div "Please enter a valid list of email addresses" at bounding box center [233, 362] width 440 height 9
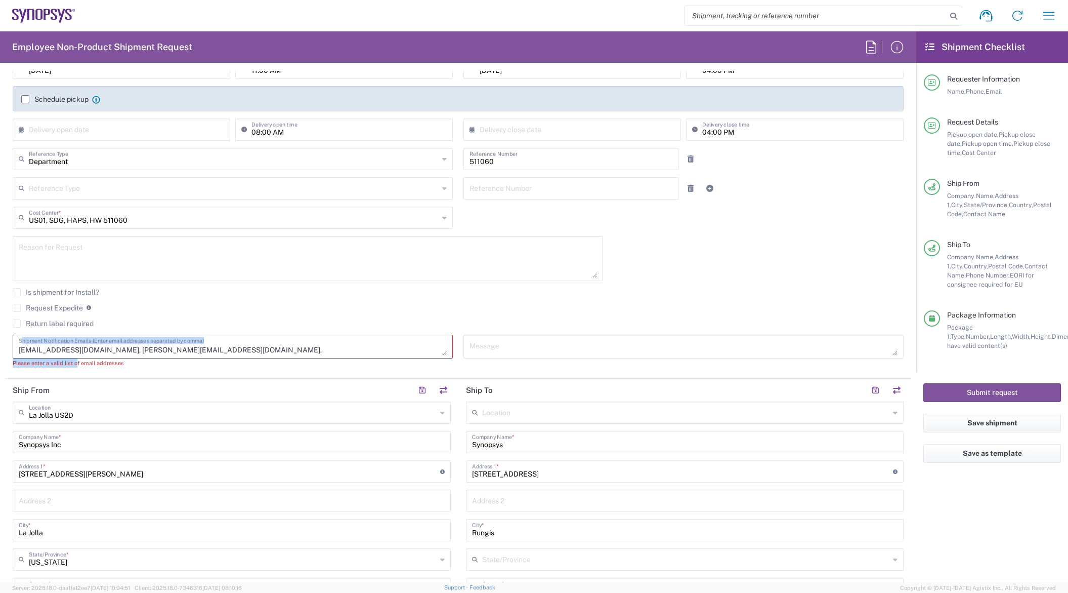
drag, startPoint x: 249, startPoint y: 355, endPoint x: 90, endPoint y: 364, distance: 159.1
click at [79, 364] on agx-text-control "[PERSON_NAME][EMAIL_ADDRESS][DOMAIN_NAME], [EMAIL_ADDRESS][DOMAIN_NAME], [PERSO…" at bounding box center [233, 350] width 440 height 33
drag, startPoint x: 90, startPoint y: 364, endPoint x: 174, endPoint y: 358, distance: 83.7
click at [173, 358] on div "[PERSON_NAME][EMAIL_ADDRESS][DOMAIN_NAME], [EMAIL_ADDRESS][DOMAIN_NAME], [PERSO…" at bounding box center [233, 346] width 440 height 24
drag, startPoint x: 181, startPoint y: 350, endPoint x: -18, endPoint y: 359, distance: 199.1
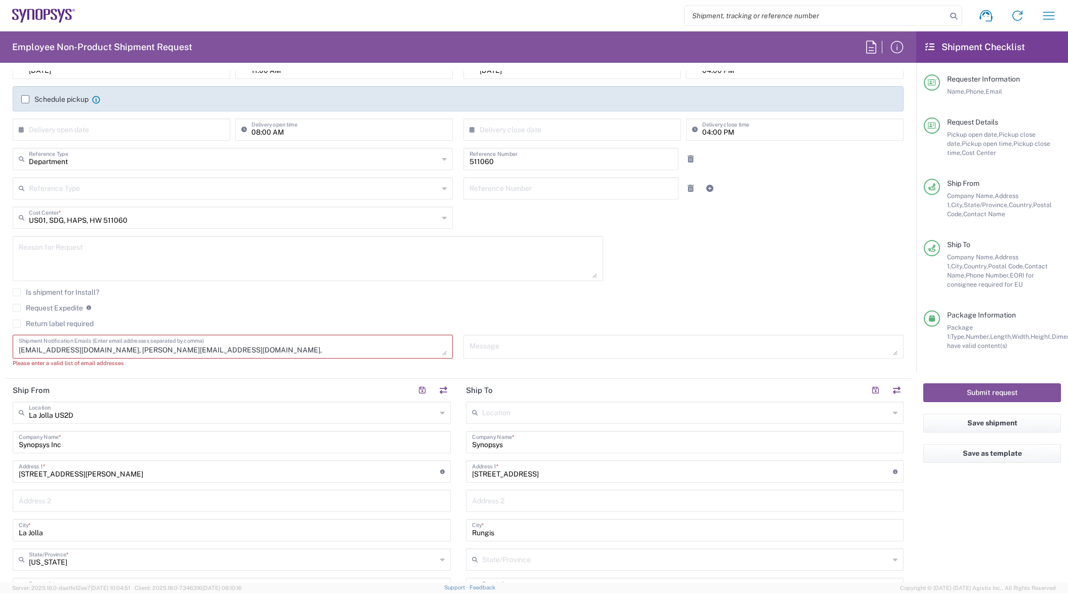
click at [0, 359] on html "Shipment request Shipment tracking Employee non-product shipment request My shi…" at bounding box center [534, 296] width 1068 height 593
type textarea "n"
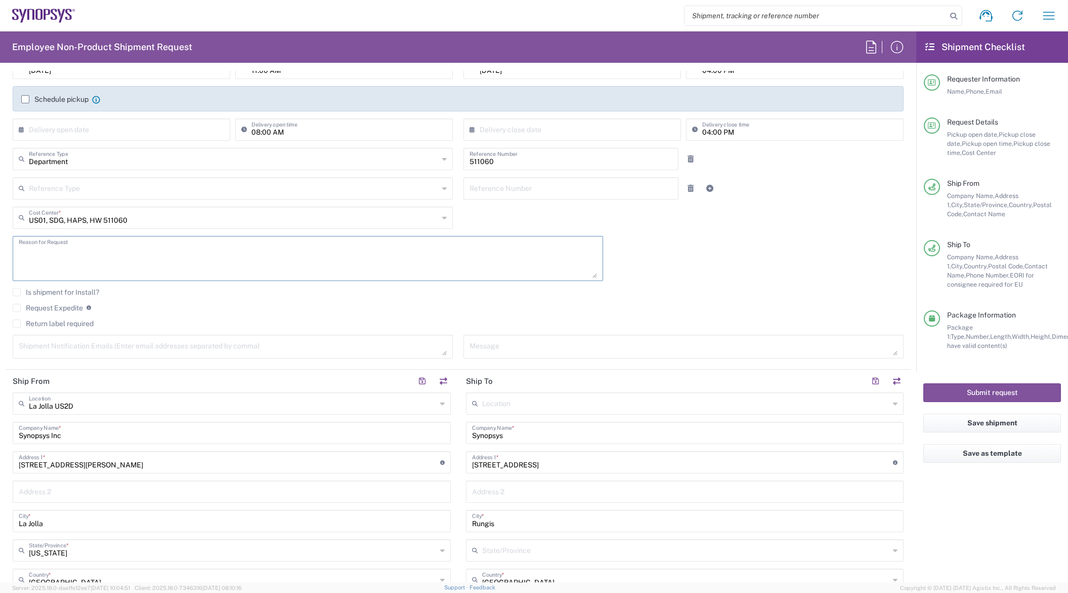
click at [395, 263] on textarea at bounding box center [308, 258] width 578 height 39
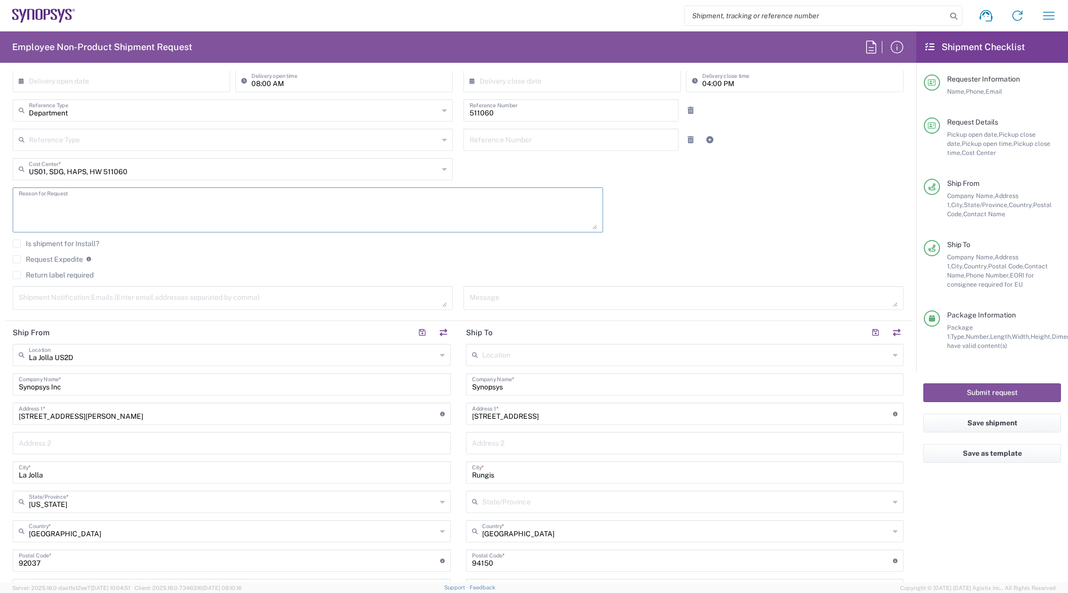
scroll to position [101, 0]
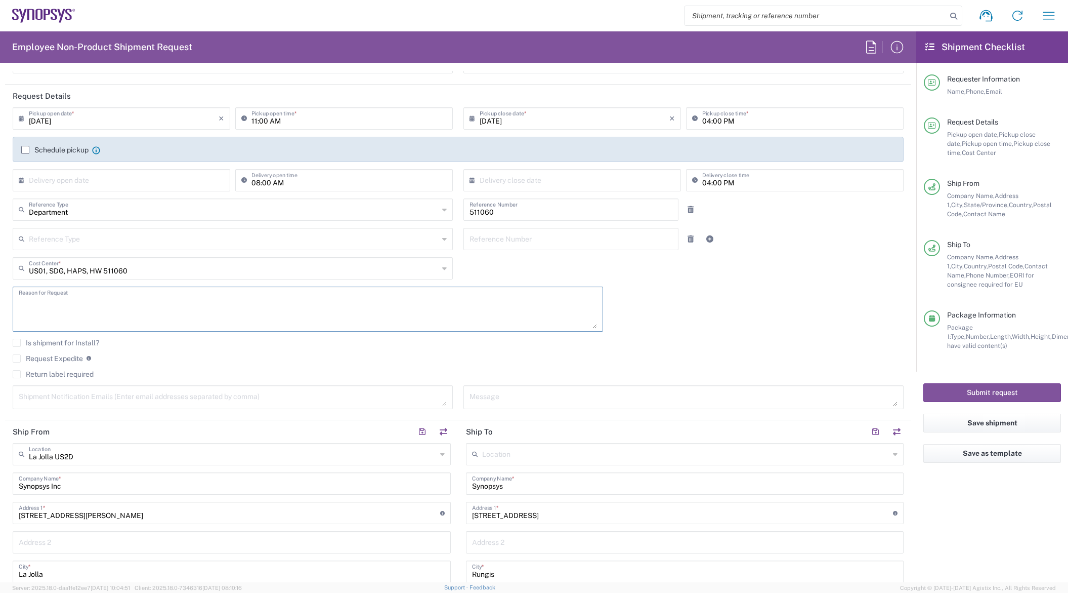
click at [133, 392] on textarea at bounding box center [233, 397] width 428 height 18
paste textarea "[EMAIL_ADDRESS][DOMAIN_NAME]"
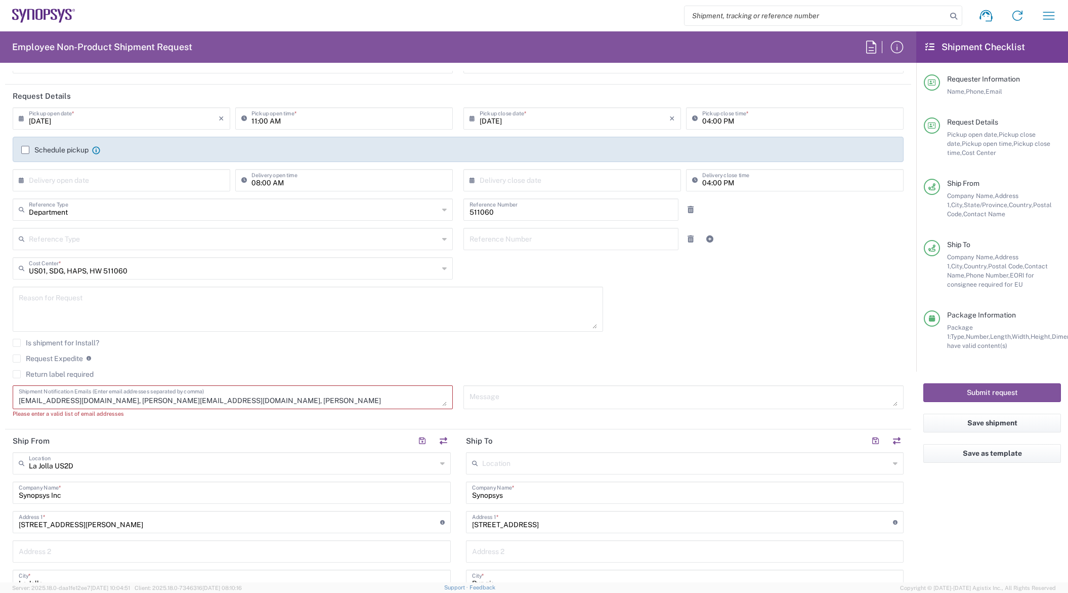
paste textarea "[EMAIL_ADDRESS][DOMAIN_NAME]"
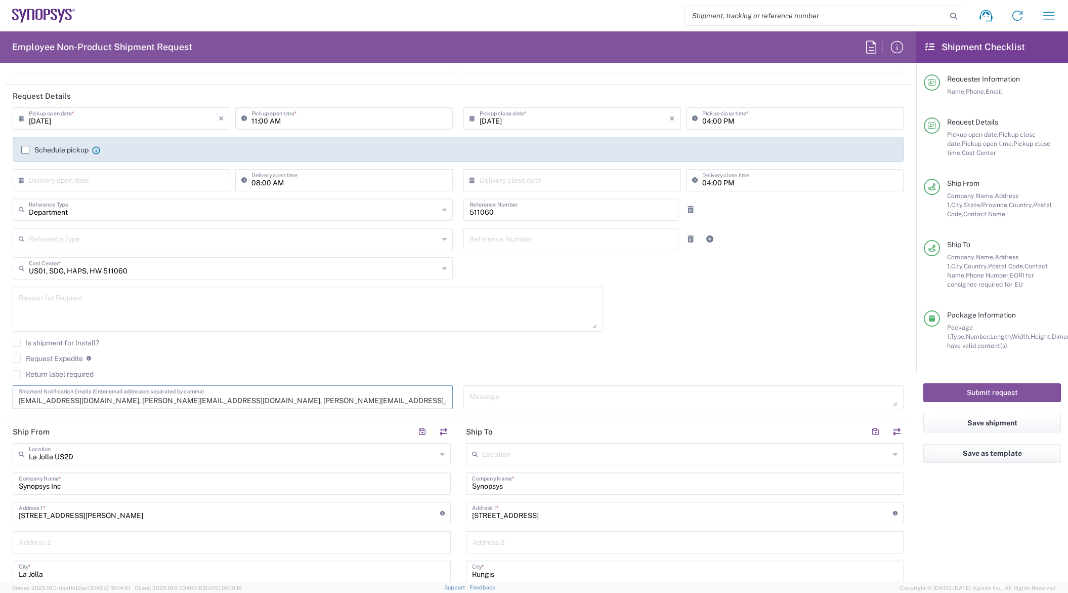
click at [195, 401] on textarea "[EMAIL_ADDRESS][DOMAIN_NAME], [PERSON_NAME][EMAIL_ADDRESS][DOMAIN_NAME], [PERSO…" at bounding box center [233, 397] width 428 height 18
click at [272, 404] on textarea "[EMAIL_ADDRESS][DOMAIN_NAME], [PERSON_NAME][EMAIL_ADDRESS][DOMAIN_NAME], [PERSO…" at bounding box center [233, 397] width 428 height 18
click at [175, 400] on textarea "[EMAIL_ADDRESS][DOMAIN_NAME], [PERSON_NAME][EMAIL_ADDRESS][DOMAIN_NAME], [PERSO…" at bounding box center [233, 397] width 428 height 18
click at [177, 401] on textarea "[EMAIL_ADDRESS][DOMAIN_NAME], [PERSON_NAME][EMAIL_ADDRESS][DOMAIN_NAME], [PERSO…" at bounding box center [233, 397] width 428 height 18
type textarea "[EMAIL_ADDRESS][DOMAIN_NAME], [PERSON_NAME][EMAIL_ADDRESS][DOMAIN_NAME], [EMAIL…"
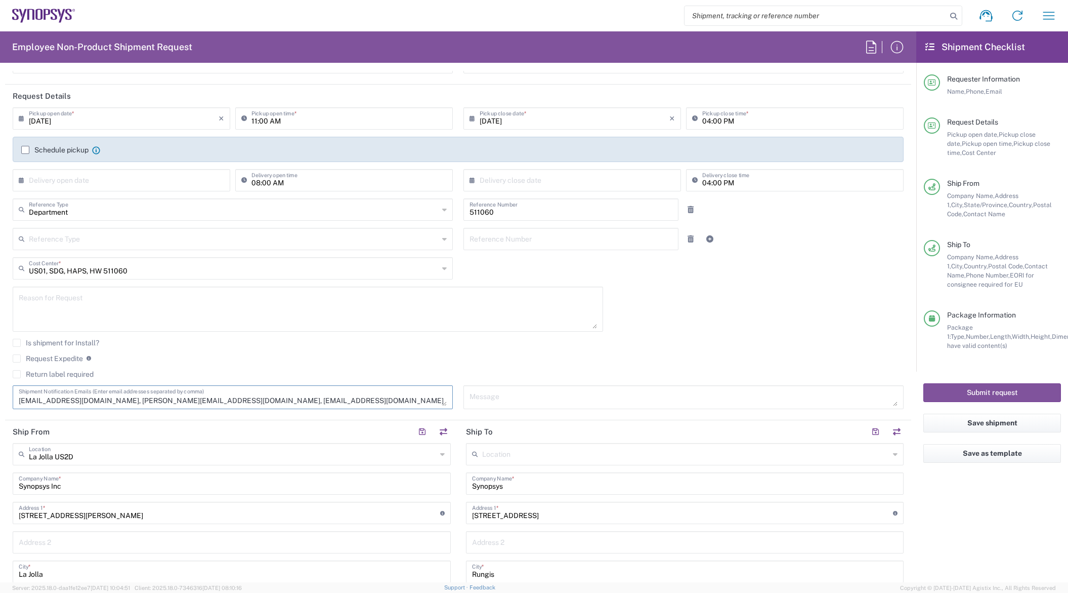
click at [281, 348] on div "Is shipment for Install?" at bounding box center [458, 346] width 891 height 15
click at [291, 358] on agx-checkbox-control "Request Expedite If expedite is checked you will be unable to rate and book thi…" at bounding box center [458, 358] width 891 height 9
click at [305, 367] on div "Request Expedite If expedite is checked you will be unable to rate and book thi…" at bounding box center [458, 362] width 891 height 16
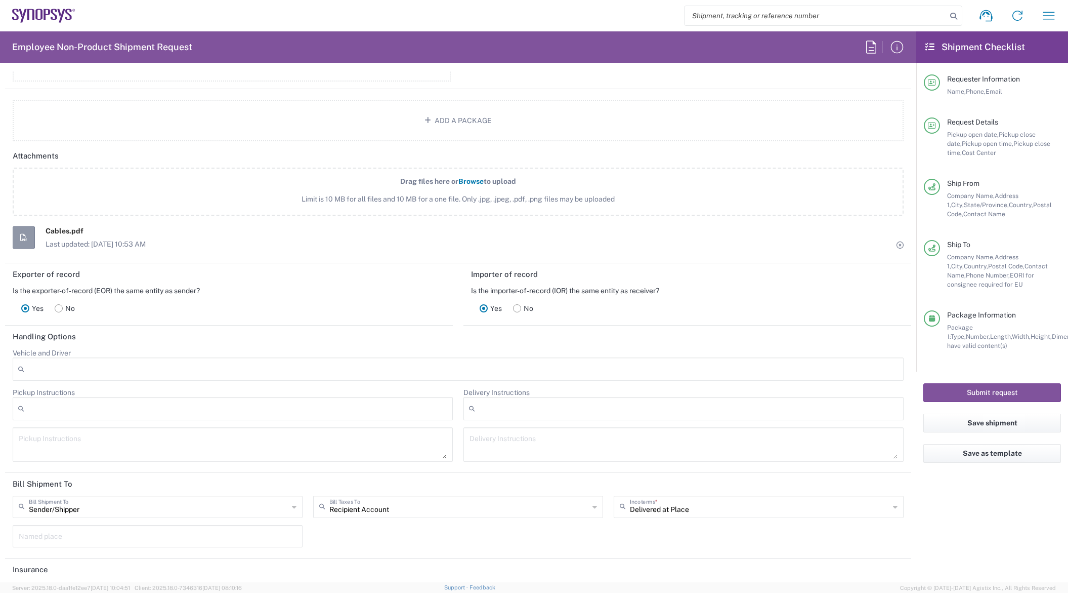
scroll to position [1348, 0]
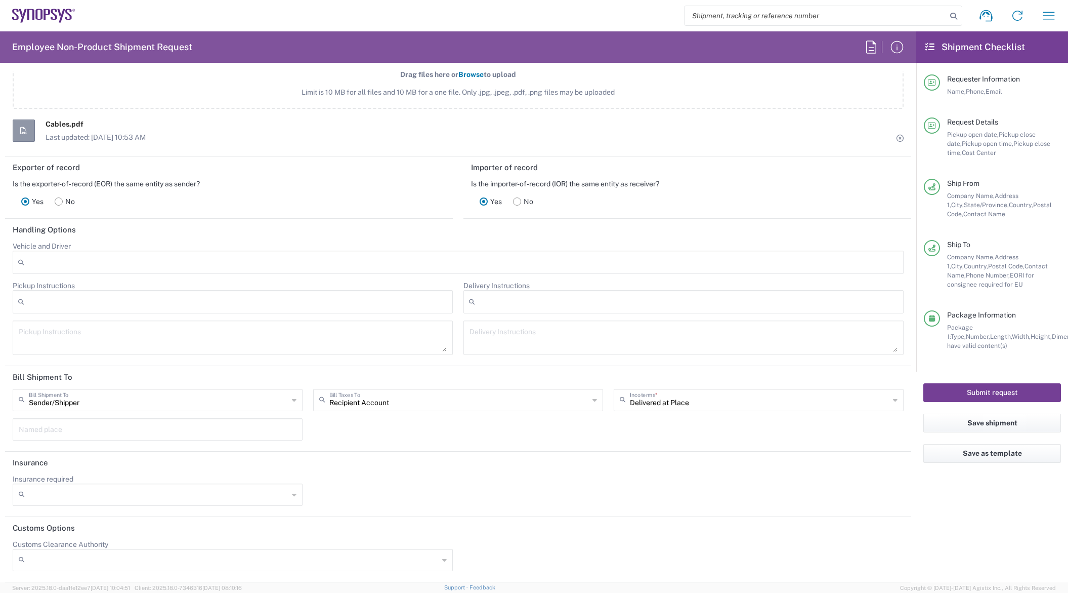
click at [1009, 393] on button "Submit request" at bounding box center [992, 392] width 138 height 19
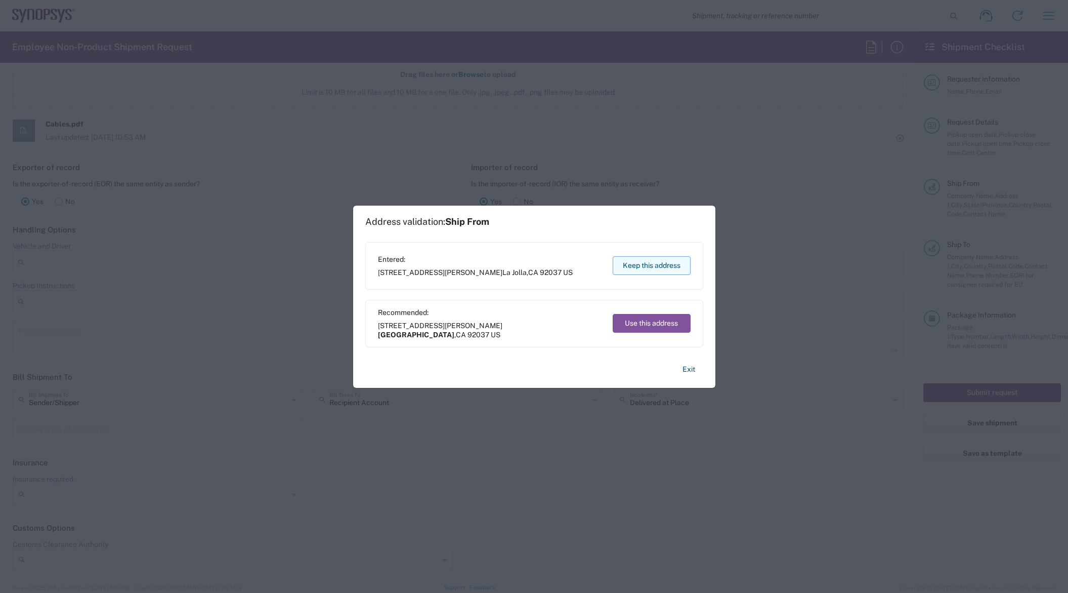
click at [667, 267] on button "Keep this address" at bounding box center [652, 265] width 78 height 19
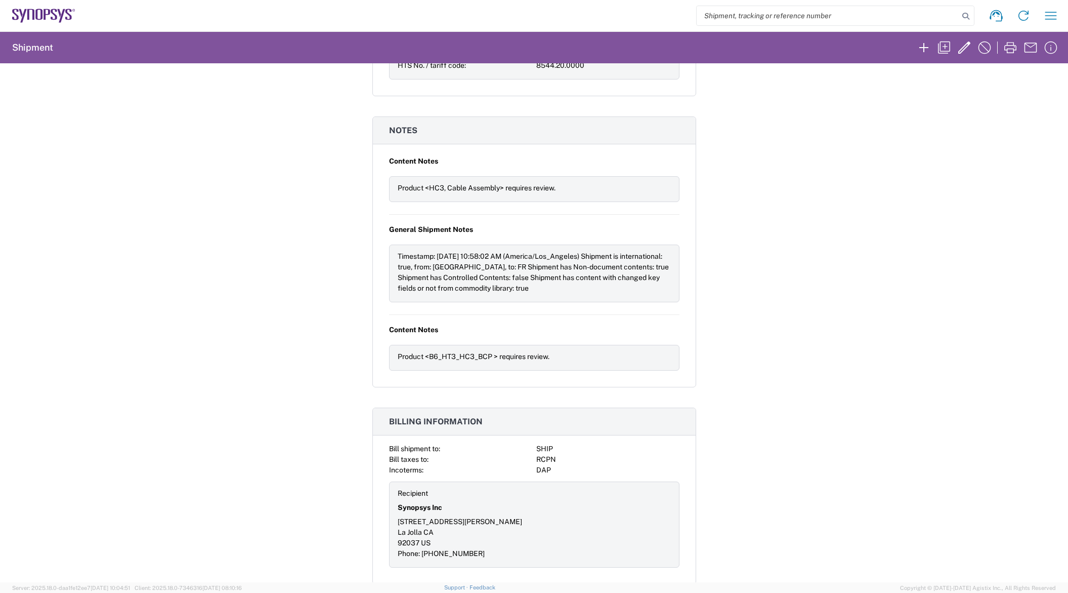
scroll to position [842, 0]
